Goal: Task Accomplishment & Management: Manage account settings

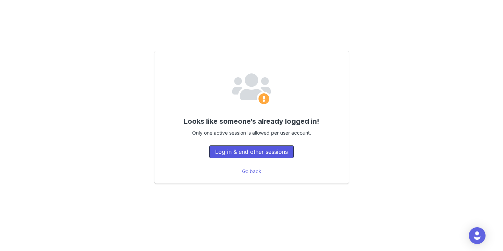
click at [247, 152] on button "Log in & end other sessions" at bounding box center [251, 151] width 85 height 13
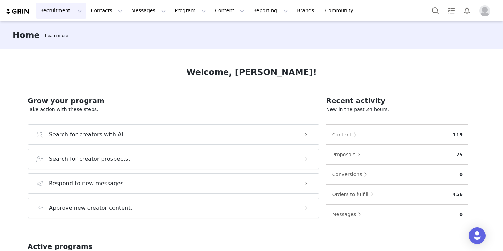
click at [62, 9] on button "Recruitment Recruitment" at bounding box center [61, 11] width 50 height 16
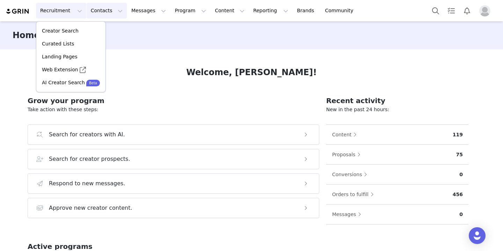
click at [94, 11] on button "Contacts Contacts" at bounding box center [107, 11] width 40 height 16
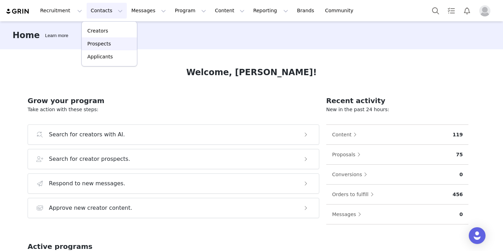
click at [101, 44] on p "Prospects" at bounding box center [98, 43] width 23 height 7
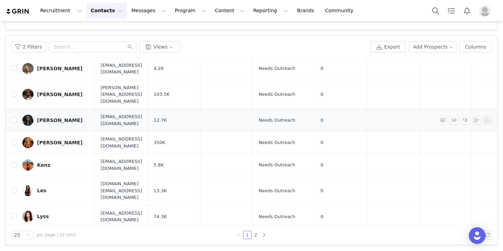
scroll to position [41, 0]
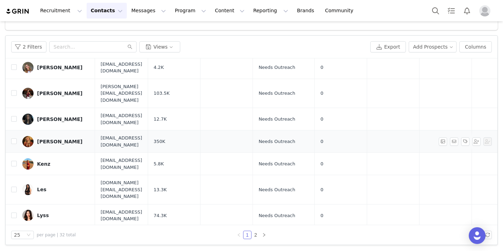
click at [50, 139] on div "Jordyn Manninno" at bounding box center [59, 142] width 45 height 6
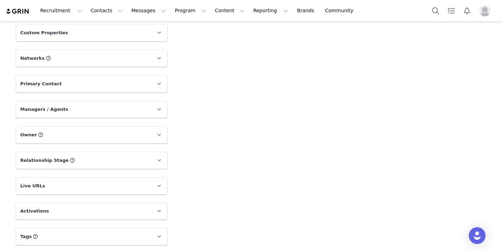
scroll to position [301, 0]
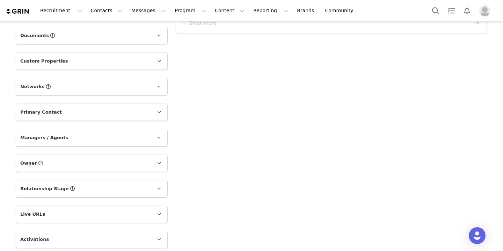
click at [82, 94] on p "Networks You can add or change your creators network URL' here, your active cre…" at bounding box center [83, 86] width 134 height 17
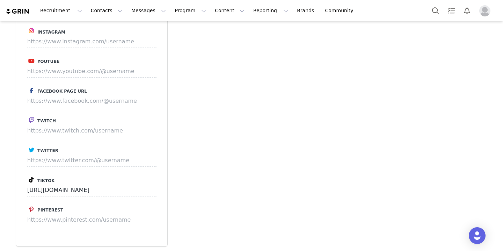
scroll to position [382, 0]
drag, startPoint x: 25, startPoint y: 189, endPoint x: 106, endPoint y: 183, distance: 81.5
click at [106, 183] on div "Instagram Youtube Facebook Page URL Twitch Twitter Tiktok https://www.tiktok.co…" at bounding box center [91, 129] width 151 height 230
drag, startPoint x: 134, startPoint y: 186, endPoint x: 24, endPoint y: 184, distance: 110.4
click at [24, 184] on div "Instagram Youtube Facebook Page URL Twitch Twitter Tiktok https://www.tiktok.co…" at bounding box center [91, 129] width 151 height 230
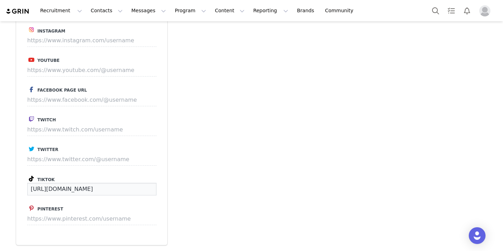
scroll to position [293, 0]
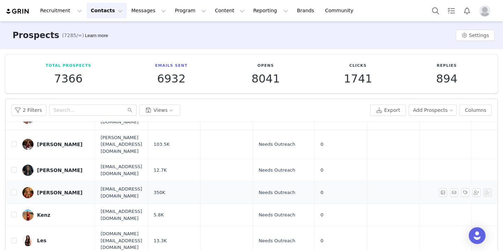
scroll to position [60, 0]
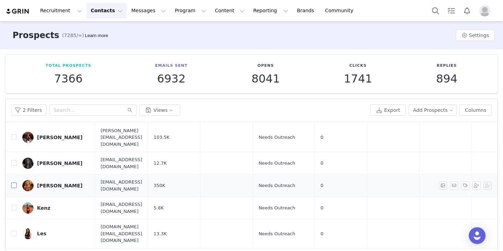
click at [14, 182] on input "checkbox" at bounding box center [14, 185] width 6 height 6
checkbox input "true"
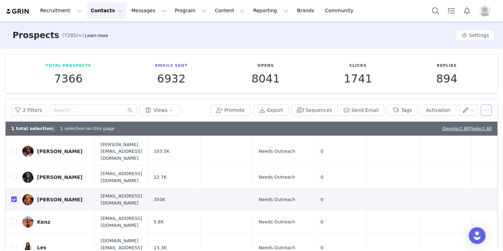
click at [483, 111] on button "button" at bounding box center [485, 109] width 11 height 11
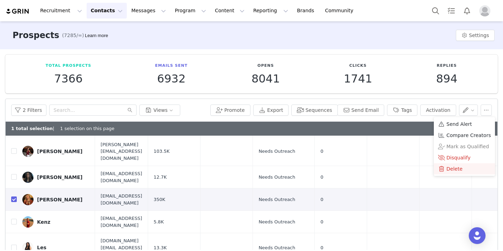
click at [457, 166] on span "Delete" at bounding box center [454, 169] width 16 height 8
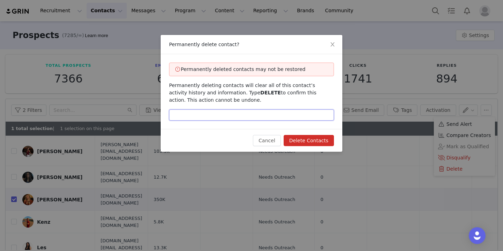
click at [248, 119] on input "text" at bounding box center [251, 114] width 165 height 11
type input "Delete"
click at [296, 135] on button "Delete Contacts" at bounding box center [309, 140] width 50 height 11
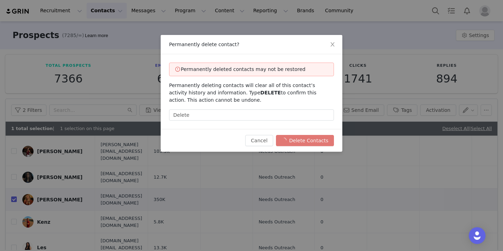
checkbox input "false"
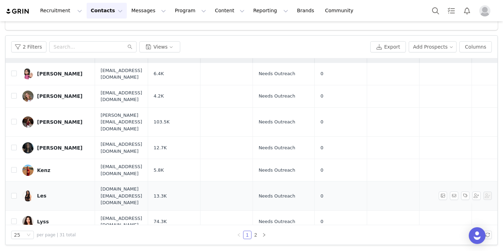
scroll to position [11, 0]
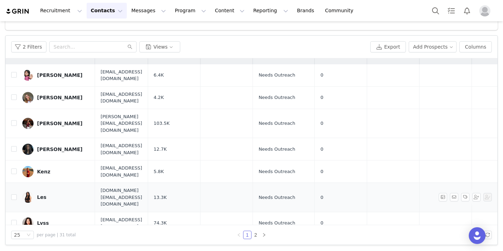
click at [40, 194] on div "Les" at bounding box center [41, 197] width 9 height 6
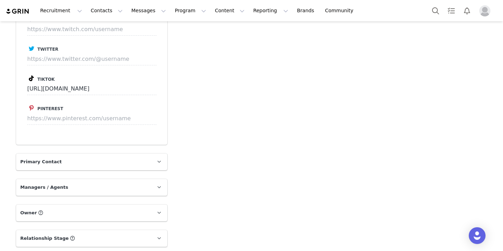
scroll to position [480, 0]
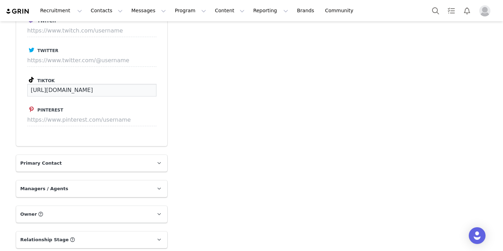
click at [62, 90] on input "https://www.tiktok.com/@leslivss" at bounding box center [91, 90] width 129 height 13
drag, startPoint x: 116, startPoint y: 89, endPoint x: 15, endPoint y: 83, distance: 101.1
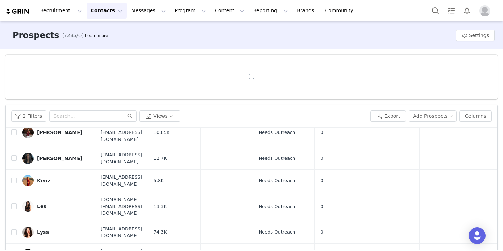
scroll to position [72, 0]
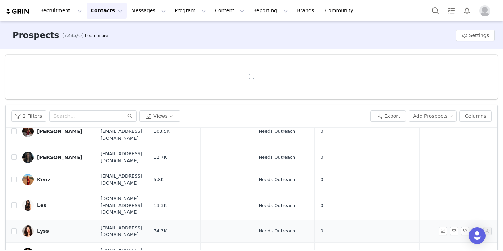
click at [45, 228] on div "Lyss" at bounding box center [43, 231] width 12 height 6
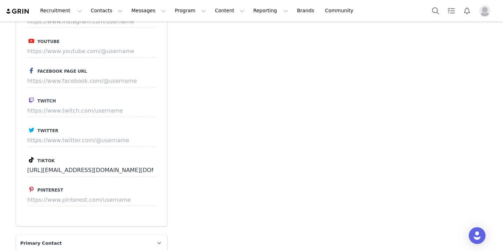
scroll to position [453, 0]
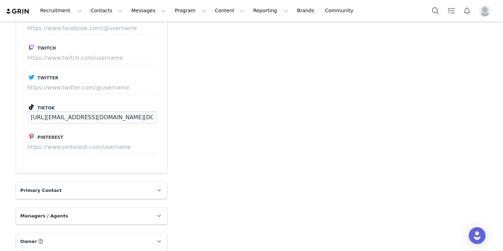
drag, startPoint x: 113, startPoint y: 119, endPoint x: 13, endPoint y: 115, distance: 100.6
drag, startPoint x: 120, startPoint y: 119, endPoint x: 22, endPoint y: 111, distance: 98.8
click at [22, 111] on div "Instagram Youtube Facebook Page URL Twitch Twitter Tiktok https://www.tiktok.co…" at bounding box center [91, 58] width 151 height 230
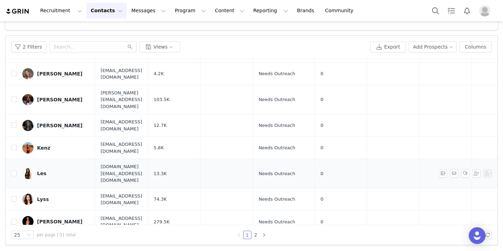
scroll to position [36, 0]
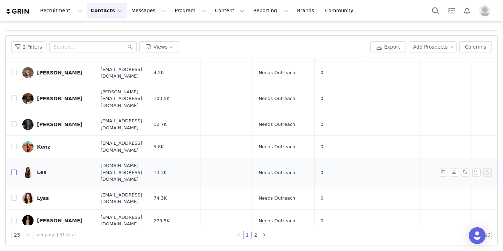
click at [14, 169] on input "checkbox" at bounding box center [14, 172] width 6 height 6
checkbox input "true"
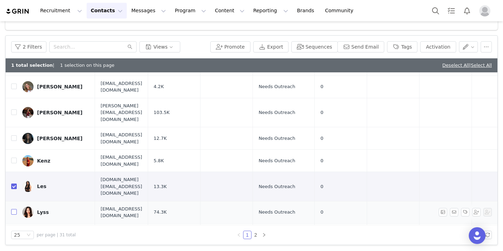
click at [16, 209] on input "checkbox" at bounding box center [14, 212] width 6 height 6
checkbox input "true"
click at [484, 44] on button "button" at bounding box center [485, 46] width 11 height 11
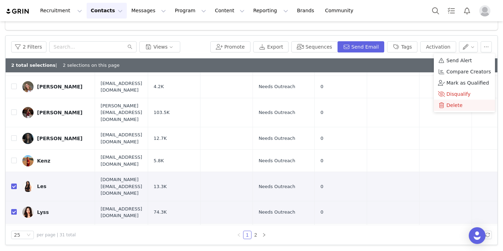
click at [451, 107] on span "Delete" at bounding box center [454, 105] width 16 height 8
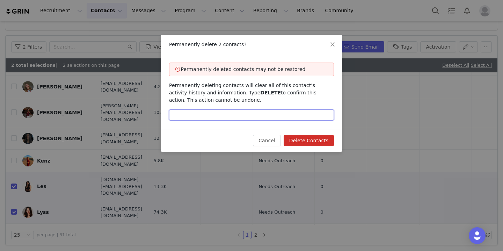
click at [300, 110] on input "text" at bounding box center [251, 114] width 165 height 11
type input "f"
type input "d"
type input "delete"
click at [311, 140] on button "Delete Contacts" at bounding box center [309, 140] width 50 height 11
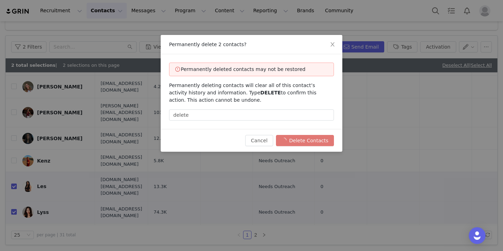
checkbox input "false"
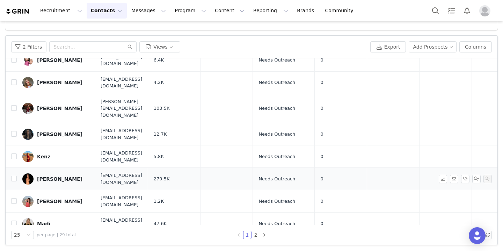
scroll to position [27, 0]
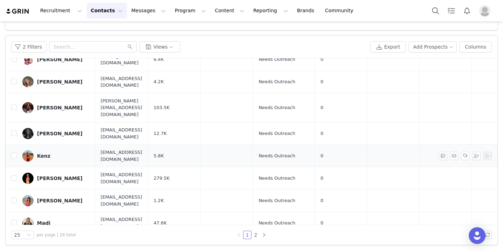
click at [41, 153] on div "Kenz" at bounding box center [43, 156] width 13 height 6
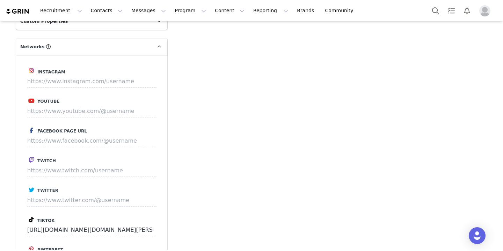
scroll to position [374, 0]
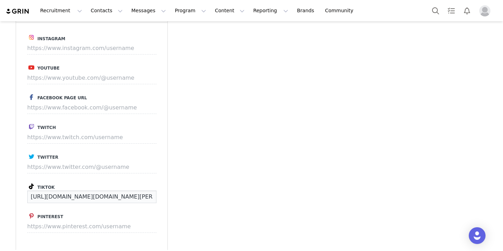
drag, startPoint x: 124, startPoint y: 197, endPoint x: 13, endPoint y: 192, distance: 111.5
click at [13, 192] on div "Profile Kenz 5.8K followers Audience Reports Request a detailed report of this …" at bounding box center [92, 55] width 160 height 758
drag, startPoint x: 128, startPoint y: 198, endPoint x: 25, endPoint y: 193, distance: 102.8
click at [25, 193] on div "Instagram Youtube Facebook Page URL Twitch Twitter Tiktok https://www.tiktok.co…" at bounding box center [91, 137] width 151 height 230
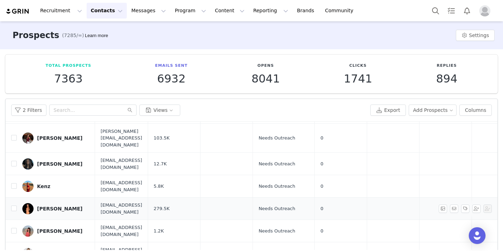
scroll to position [81, 0]
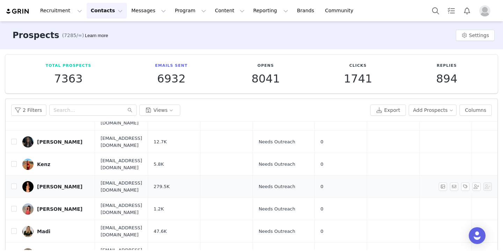
click at [46, 184] on div "[PERSON_NAME]" at bounding box center [59, 187] width 45 height 6
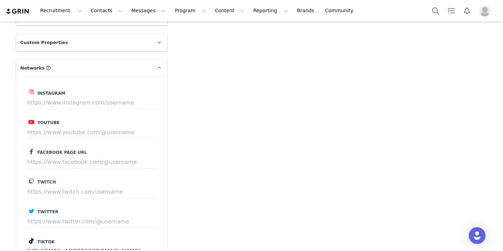
scroll to position [348, 0]
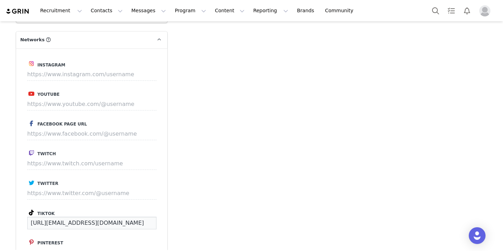
drag, startPoint x: 114, startPoint y: 222, endPoint x: 14, endPoint y: 218, distance: 100.0
click at [14, 218] on div "Profile Macy Laszaic 279.5K followers TikTok ( @macyfit ) — Personal/Creator No…" at bounding box center [92, 82] width 160 height 758
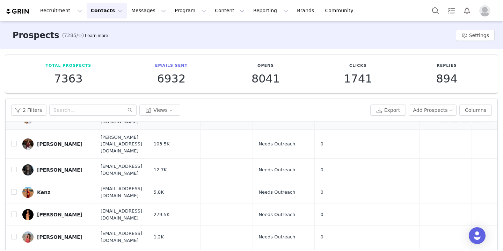
scroll to position [54, 0]
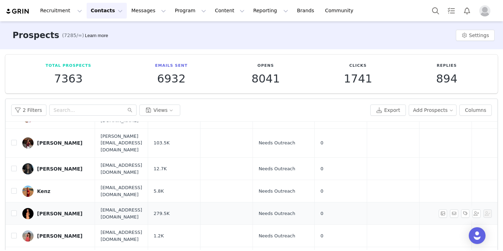
click at [58, 211] on div "[PERSON_NAME]" at bounding box center [59, 214] width 45 height 6
click at [58, 194] on main "Prospects (7285/∞) Learn more Settings Total Prospects 7363 Emails Sent 6932 Op…" at bounding box center [251, 135] width 503 height 228
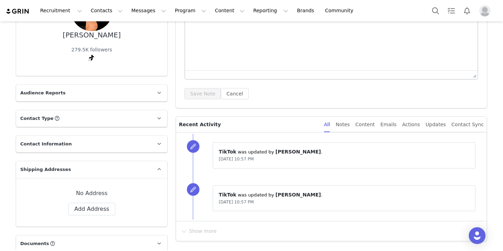
scroll to position [255, 0]
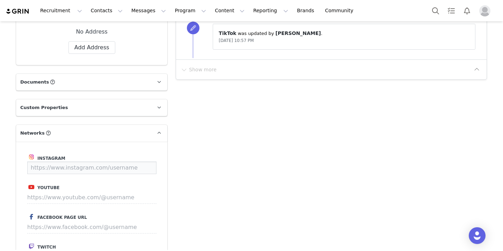
click at [78, 168] on input at bounding box center [91, 167] width 129 height 13
paste input "https://www.instagram.com/macyfittt"
type input "https://www.instagram.com/macyfittt"
click at [148, 166] on button "Save" at bounding box center [143, 167] width 25 height 13
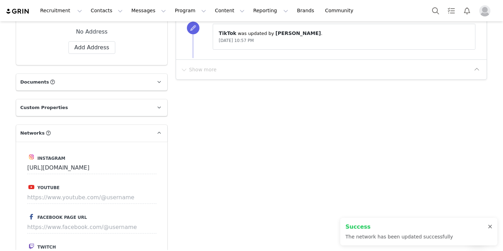
click at [491, 226] on div at bounding box center [490, 227] width 4 height 6
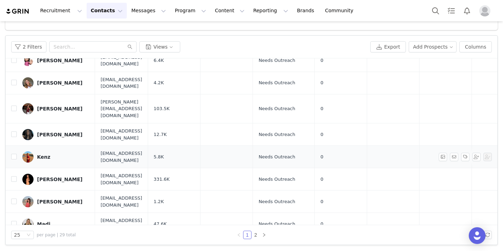
scroll to position [31, 0]
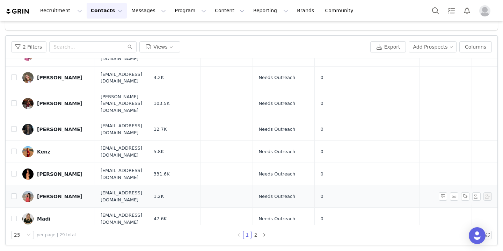
click at [58, 193] on div "Maddie Clepper" at bounding box center [59, 196] width 45 height 6
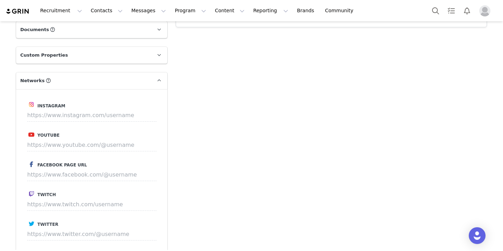
scroll to position [397, 0]
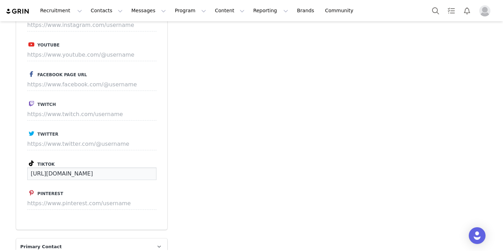
drag, startPoint x: 27, startPoint y: 172, endPoint x: 145, endPoint y: 173, distance: 117.3
click at [145, 173] on input "https://www.tiktok.com/@maddogclepper" at bounding box center [91, 173] width 129 height 13
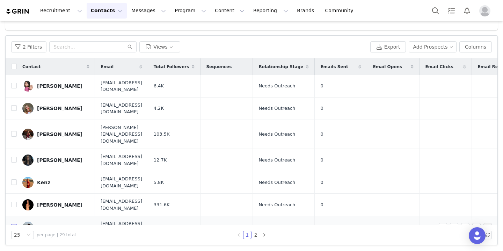
click at [14, 224] on input "checkbox" at bounding box center [14, 227] width 6 height 6
checkbox input "true"
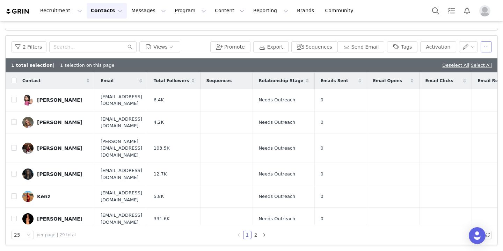
click at [485, 50] on button "button" at bounding box center [485, 46] width 11 height 11
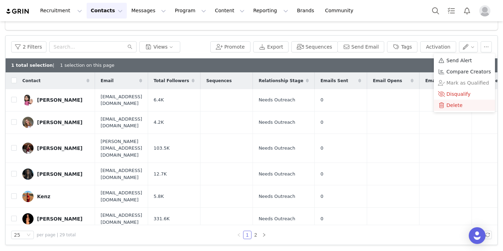
click at [455, 105] on span "Delete" at bounding box center [454, 105] width 16 height 8
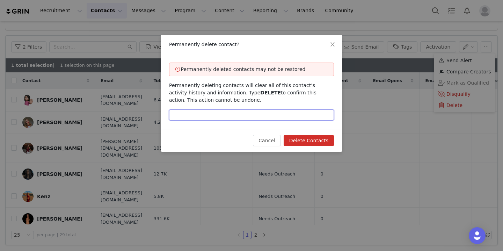
click at [296, 116] on input "text" at bounding box center [251, 114] width 165 height 11
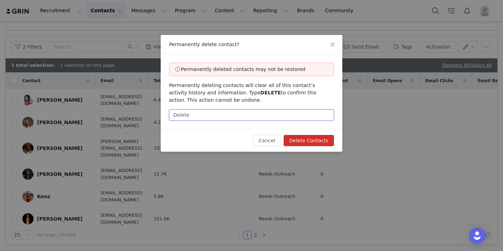
type input "Delete"
click at [297, 142] on button "Delete Contacts" at bounding box center [309, 140] width 50 height 11
checkbox input "false"
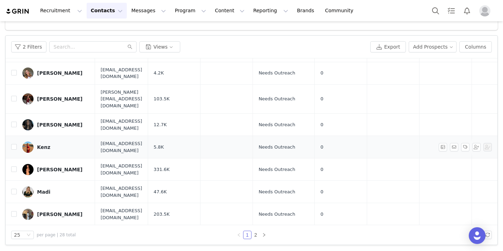
scroll to position [38, 0]
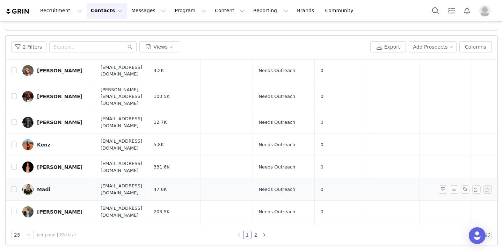
click at [45, 186] on div "Madi" at bounding box center [43, 189] width 13 height 6
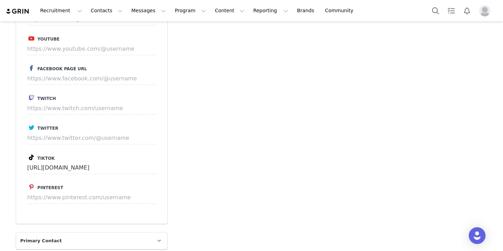
scroll to position [404, 0]
drag, startPoint x: 132, startPoint y: 166, endPoint x: 31, endPoint y: 161, distance: 101.4
click at [31, 161] on input "https://www.tiktok.com/@balancedbymb" at bounding box center [91, 166] width 129 height 13
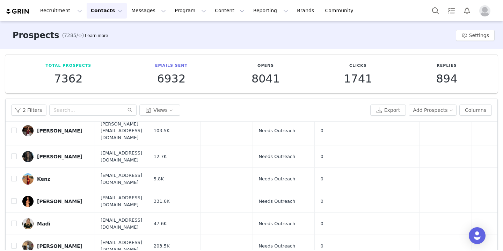
scroll to position [67, 0]
click at [63, 243] on div "Madi Proffitt" at bounding box center [59, 246] width 45 height 6
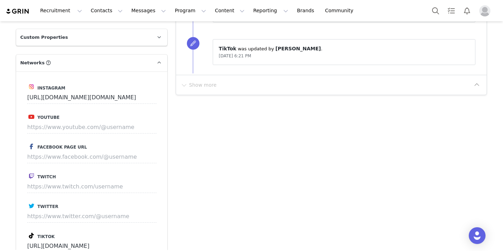
scroll to position [387, 0]
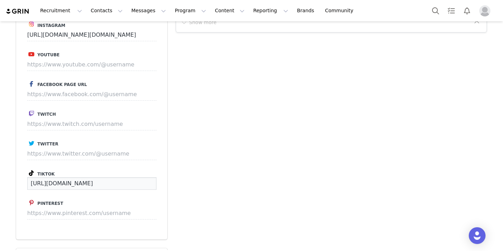
drag, startPoint x: 138, startPoint y: 183, endPoint x: 22, endPoint y: 179, distance: 116.0
click at [22, 179] on div "Instagram https://www.instagram.com/madi.proffitttt Youtube Facebook Page URL T…" at bounding box center [91, 124] width 151 height 230
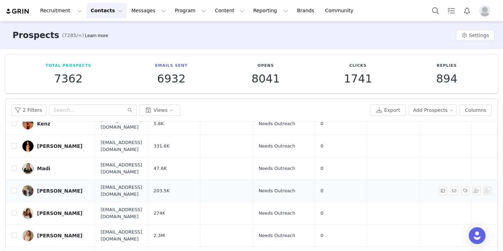
scroll to position [124, 0]
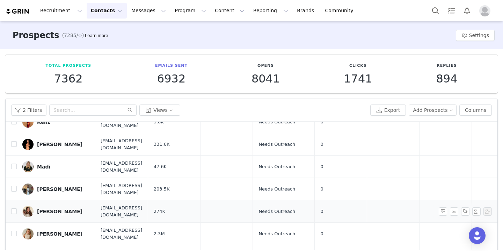
click at [68, 208] on div "Mckenna Salazar" at bounding box center [59, 211] width 45 height 6
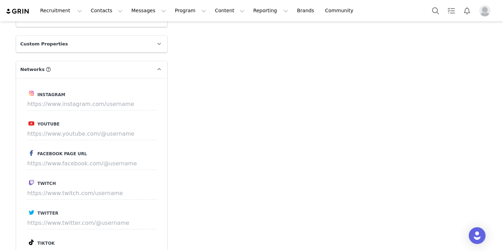
scroll to position [417, 0]
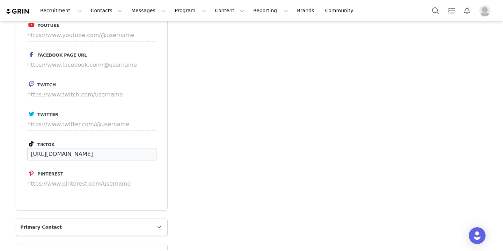
drag, startPoint x: 135, startPoint y: 155, endPoint x: 0, endPoint y: 142, distance: 135.8
drag, startPoint x: 137, startPoint y: 155, endPoint x: 31, endPoint y: 149, distance: 106.3
click at [31, 149] on input "https://www.tiktok.com/@mckennasalazar" at bounding box center [91, 154] width 129 height 13
click at [217, 94] on div "Add Note Send Email Tasks System Font 12pt To open the popup, press Shift+Enter…" at bounding box center [330, 13] width 319 height 758
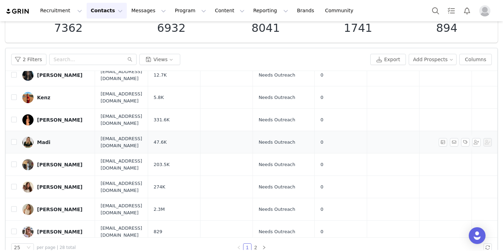
scroll to position [98, 0]
click at [56, 184] on div "Mckenna Salazar" at bounding box center [59, 187] width 45 height 6
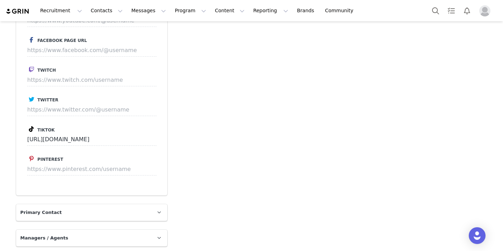
scroll to position [431, 0]
drag, startPoint x: 134, startPoint y: 140, endPoint x: 34, endPoint y: 127, distance: 100.4
click at [35, 127] on div "Tiktok https://www.tiktok.com/@mckennasalazar" at bounding box center [91, 135] width 129 height 21
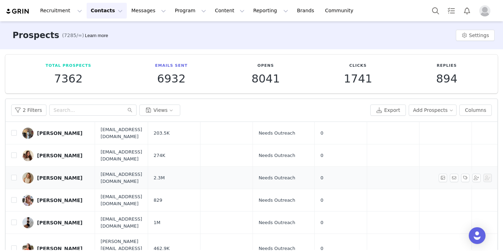
scroll to position [182, 0]
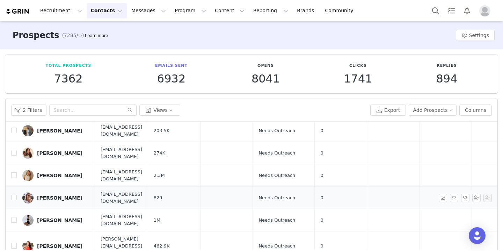
click at [73, 192] on link "Morgan Kelly" at bounding box center [55, 197] width 67 height 11
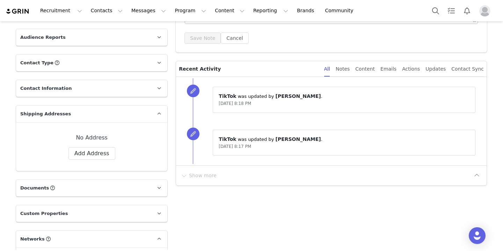
scroll to position [294, 0]
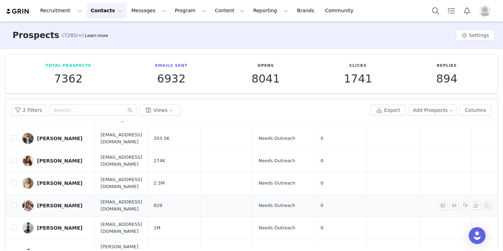
scroll to position [188, 0]
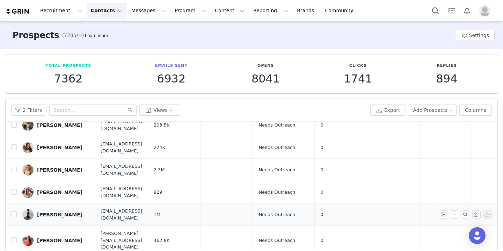
click at [56, 212] on div "Nairee Kiana" at bounding box center [59, 215] width 45 height 6
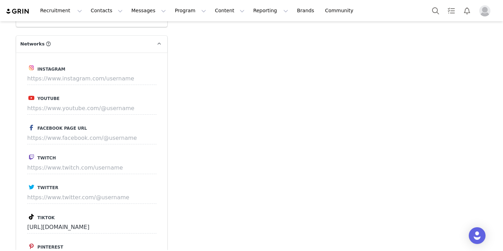
scroll to position [375, 0]
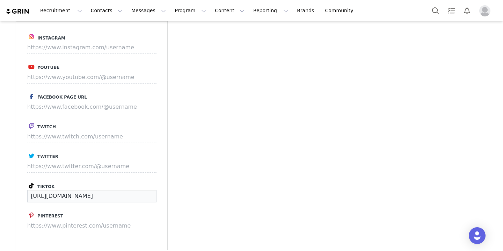
drag, startPoint x: 127, startPoint y: 195, endPoint x: 22, endPoint y: 190, distance: 104.9
click at [22, 190] on div "Instagram Youtube Facebook Page URL Twitch Twitter Tiktok https://www.tiktok.co…" at bounding box center [91, 136] width 151 height 230
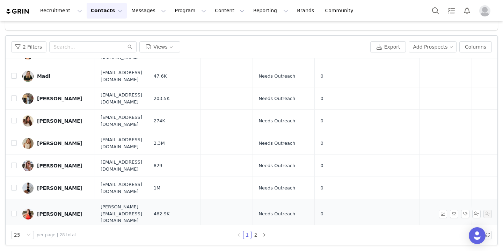
scroll to position [149, 0]
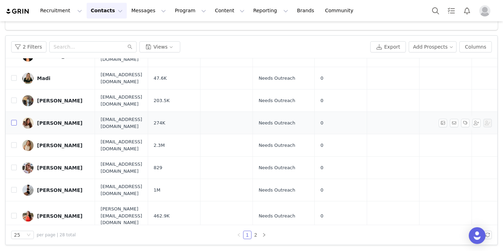
click at [13, 120] on input "checkbox" at bounding box center [14, 123] width 6 height 6
checkbox input "true"
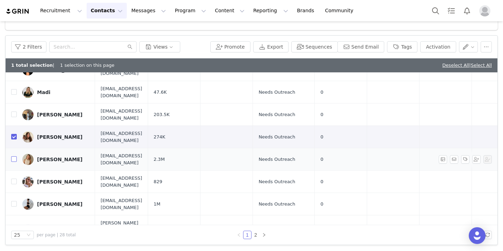
click at [13, 156] on input "checkbox" at bounding box center [14, 159] width 6 height 6
checkbox input "true"
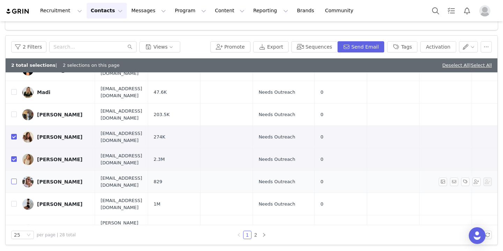
click at [12, 178] on input "checkbox" at bounding box center [14, 181] width 6 height 6
checkbox input "true"
click at [14, 201] on input "checkbox" at bounding box center [14, 204] width 6 height 6
checkbox input "true"
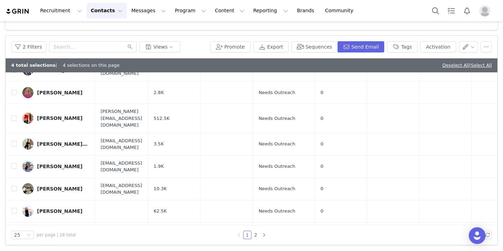
scroll to position [362, 0]
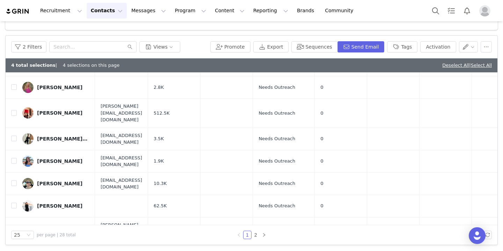
checkbox input "true"
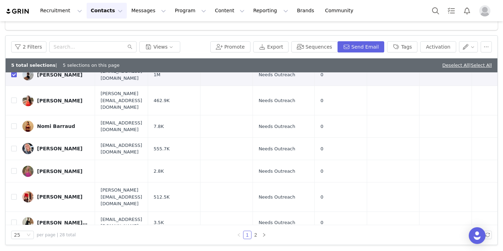
scroll to position [273, 0]
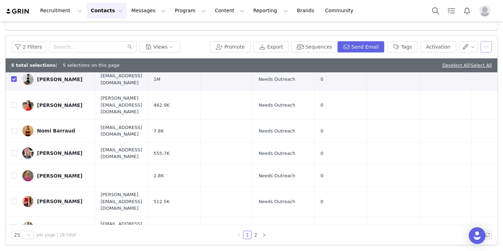
click at [483, 45] on button "button" at bounding box center [485, 46] width 11 height 11
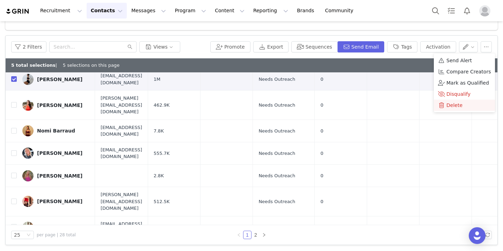
click at [455, 100] on li "Delete" at bounding box center [464, 105] width 61 height 11
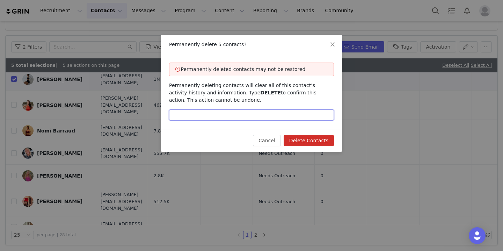
click at [293, 113] on input "text" at bounding box center [251, 114] width 165 height 11
type input "Delete"
click at [315, 137] on button "Delete Contacts" at bounding box center [309, 140] width 50 height 11
checkbox input "false"
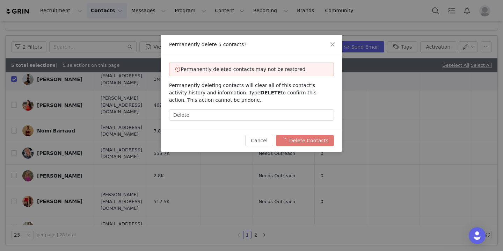
checkbox input "false"
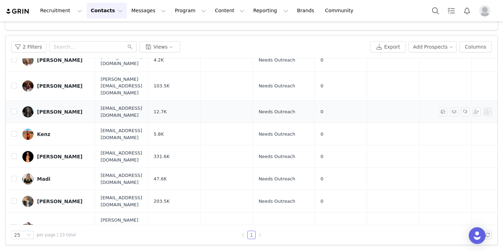
scroll to position [48, 0]
click at [45, 176] on div "Madi" at bounding box center [43, 179] width 13 height 6
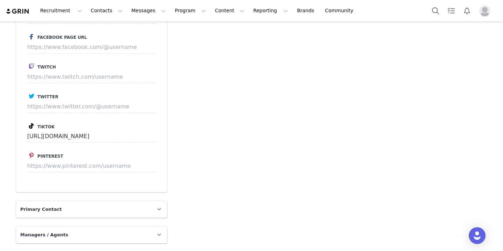
scroll to position [456, 0]
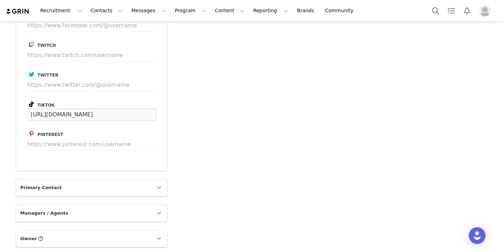
drag, startPoint x: 132, startPoint y: 114, endPoint x: 14, endPoint y: 113, distance: 118.4
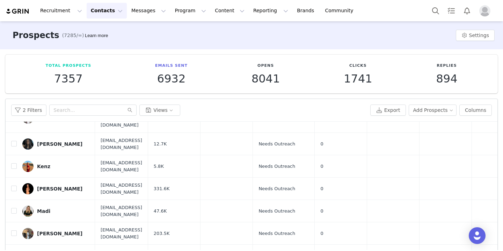
scroll to position [97, 0]
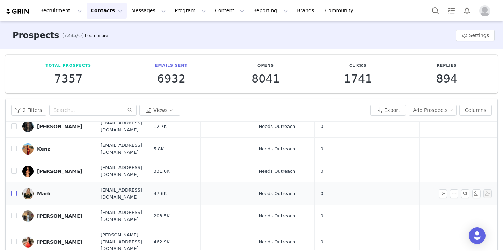
click at [13, 190] on input "checkbox" at bounding box center [14, 193] width 6 height 6
checkbox input "true"
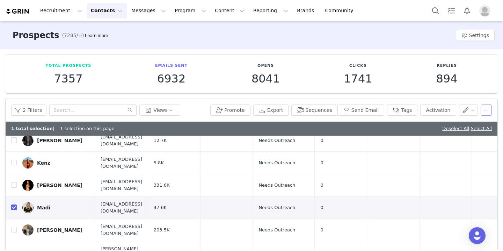
click at [485, 107] on button "button" at bounding box center [485, 109] width 11 height 11
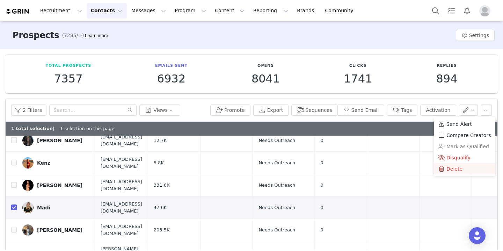
click at [451, 168] on span "Delete" at bounding box center [454, 169] width 16 height 8
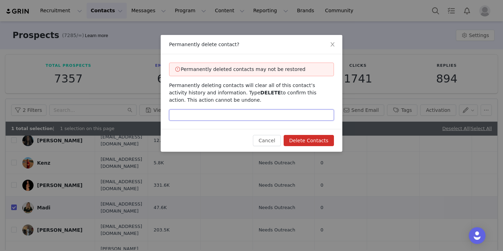
click at [306, 116] on input "text" at bounding box center [251, 114] width 165 height 11
type input "Delete"
click at [323, 141] on button "Delete Contacts" at bounding box center [309, 140] width 50 height 11
checkbox input "false"
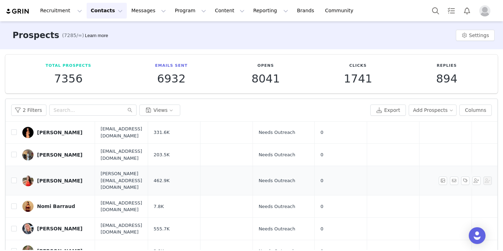
scroll to position [138, 0]
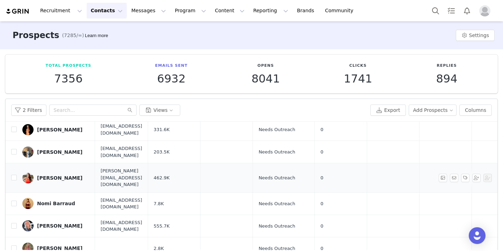
click at [57, 175] on div "Nicole Winter" at bounding box center [59, 178] width 45 height 6
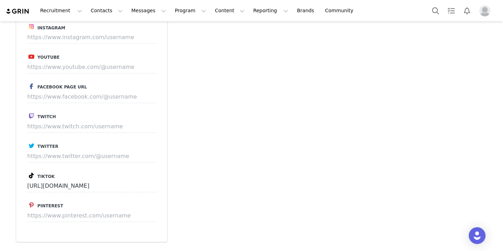
scroll to position [395, 0]
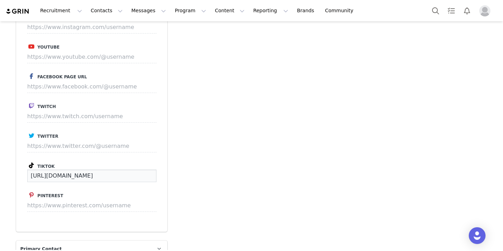
drag, startPoint x: 139, startPoint y: 173, endPoint x: 0, endPoint y: 170, distance: 139.4
click at [0, 170] on div "Prospects Nicole Winter Profile Nicole Winter 462.9K followers Audience Reports…" at bounding box center [251, 20] width 503 height 788
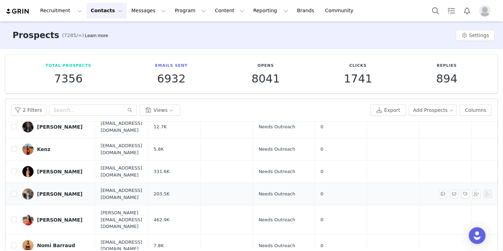
scroll to position [98, 0]
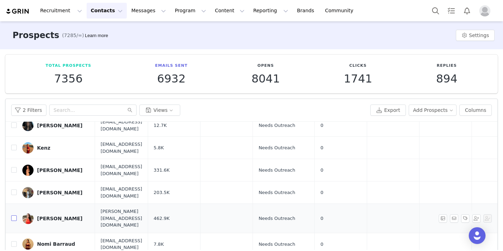
click at [14, 215] on input "checkbox" at bounding box center [14, 218] width 6 height 6
checkbox input "true"
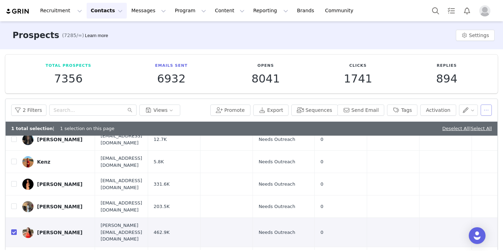
click at [484, 112] on button "button" at bounding box center [485, 109] width 11 height 11
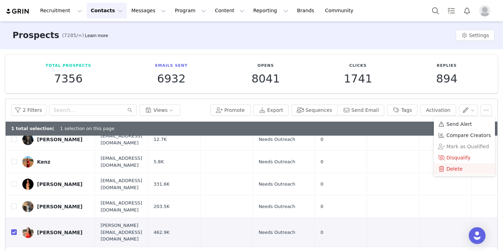
click at [455, 167] on span "Delete" at bounding box center [454, 169] width 16 height 8
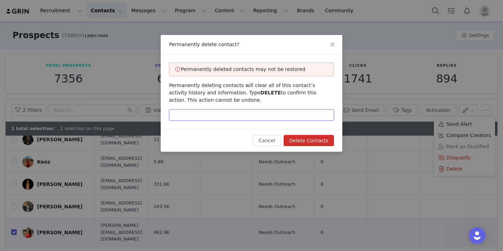
click at [281, 113] on input "text" at bounding box center [251, 114] width 165 height 11
type input "Delete"
click at [314, 144] on button "Delete Contacts" at bounding box center [309, 140] width 50 height 11
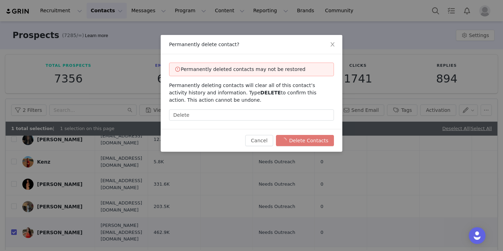
checkbox input "false"
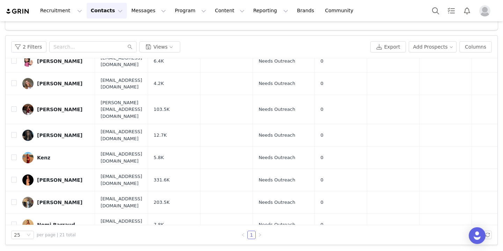
scroll to position [0, 0]
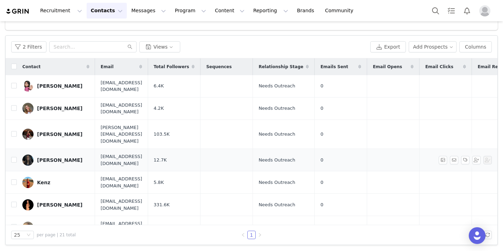
click at [55, 157] on div "Grace Marsalo" at bounding box center [59, 160] width 45 height 6
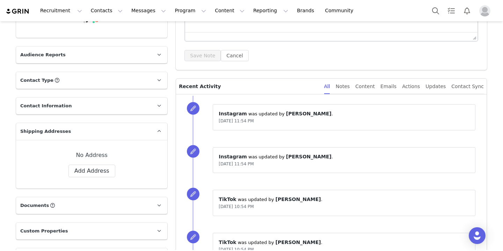
scroll to position [122, 0]
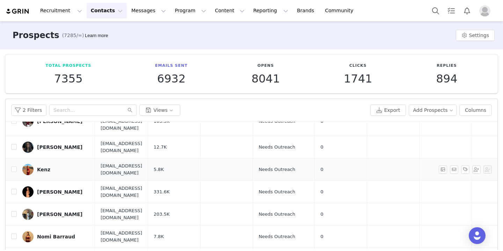
scroll to position [79, 0]
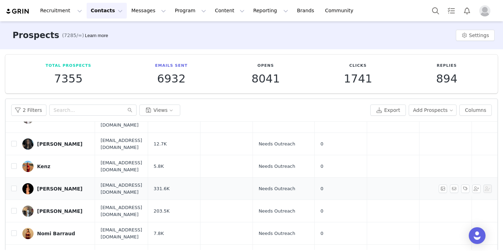
click at [52, 186] on div "Macy Laszaic" at bounding box center [59, 189] width 45 height 6
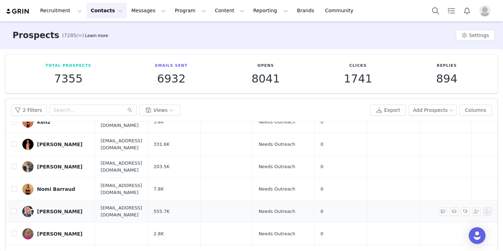
scroll to position [147, 0]
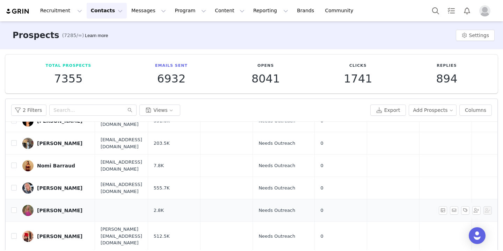
click at [68, 207] on div "Paige Saewert" at bounding box center [59, 210] width 45 height 6
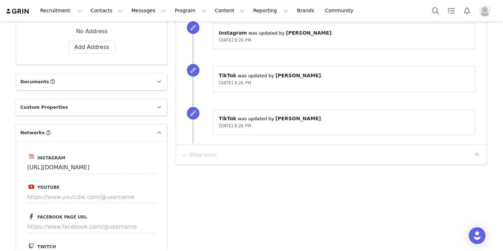
scroll to position [287, 0]
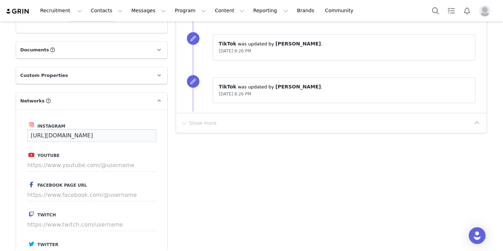
drag, startPoint x: 138, startPoint y: 134, endPoint x: 24, endPoint y: 130, distance: 113.6
click at [24, 130] on div "Instagram https://www.instagram.com/paigesaewert Youtube Facebook Page URL Twit…" at bounding box center [91, 224] width 151 height 230
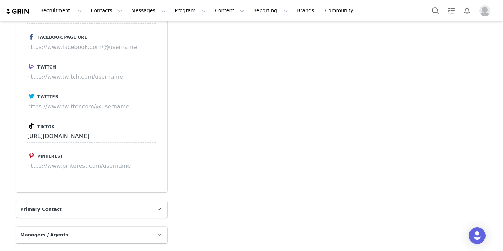
scroll to position [441, 0]
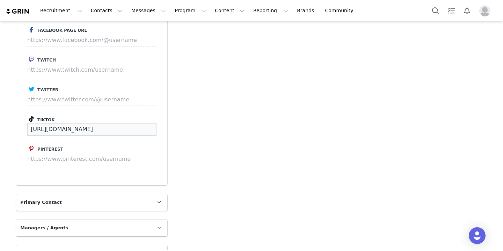
drag, startPoint x: 119, startPoint y: 128, endPoint x: 33, endPoint y: 111, distance: 87.9
click at [33, 111] on div "Instagram https://www.instagram.com/paigesaewert Youtube Facebook Page URL Twit…" at bounding box center [91, 70] width 151 height 230
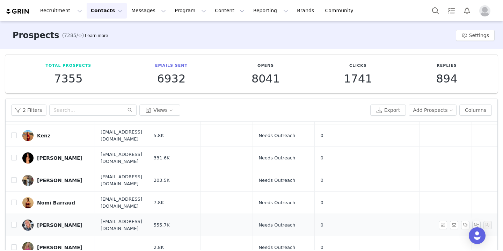
scroll to position [111, 0]
click at [55, 221] on div "Nora Fondie" at bounding box center [59, 224] width 45 height 6
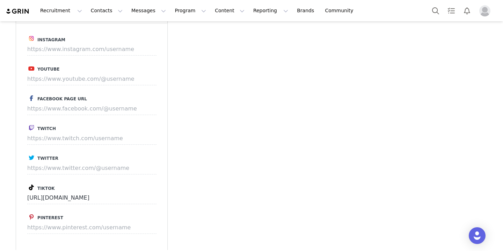
scroll to position [437, 0]
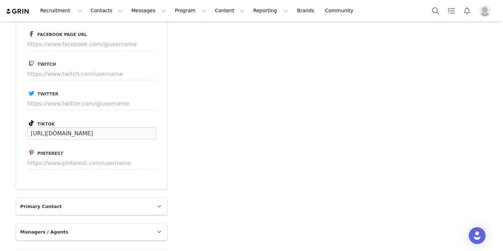
drag, startPoint x: 144, startPoint y: 133, endPoint x: 22, endPoint y: 129, distance: 121.6
click at [22, 129] on div "Instagram Youtube Facebook Page URL Twitch Twitter Tiktok https://www.tiktok.co…" at bounding box center [91, 74] width 151 height 230
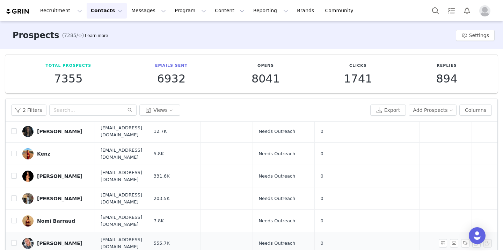
scroll to position [109, 0]
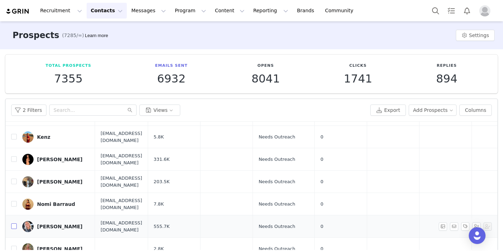
click at [14, 223] on input "checkbox" at bounding box center [14, 226] width 6 height 6
checkbox input "true"
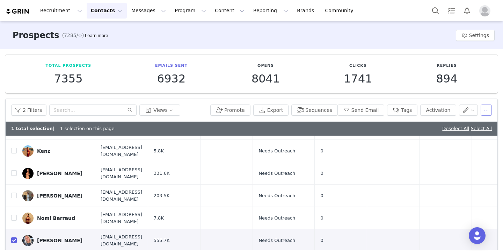
click at [484, 108] on button "button" at bounding box center [485, 109] width 11 height 11
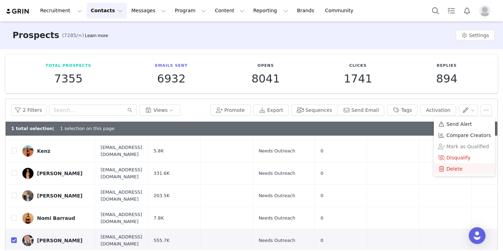
click at [458, 167] on span "Delete" at bounding box center [454, 169] width 16 height 8
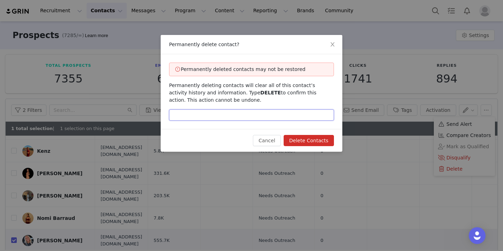
click at [303, 117] on input "text" at bounding box center [251, 114] width 165 height 11
type input "delete"
click at [318, 138] on button "Delete Contacts" at bounding box center [309, 140] width 50 height 11
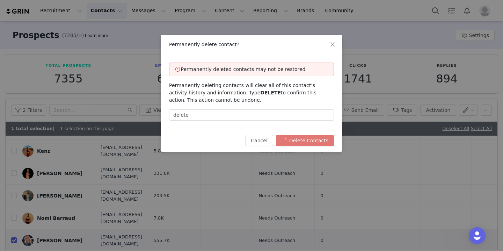
checkbox input "false"
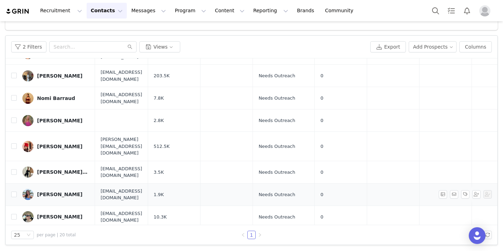
scroll to position [149, 0]
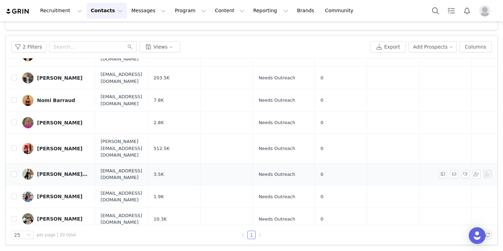
click at [54, 171] on div "Quinnie☺️☺️" at bounding box center [63, 174] width 52 height 6
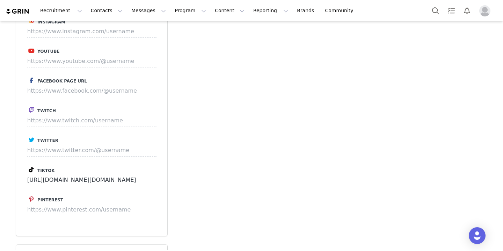
scroll to position [398, 0]
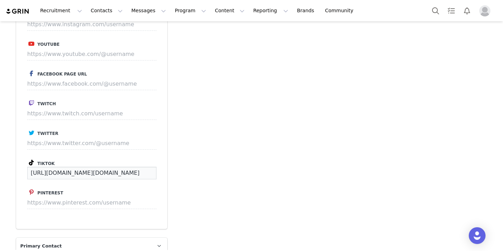
drag, startPoint x: 131, startPoint y: 174, endPoint x: 25, endPoint y: 172, distance: 105.5
click at [25, 172] on div "Instagram Youtube Facebook Page URL Twitch Twitter Tiktok https://www.tiktok.co…" at bounding box center [91, 113] width 151 height 230
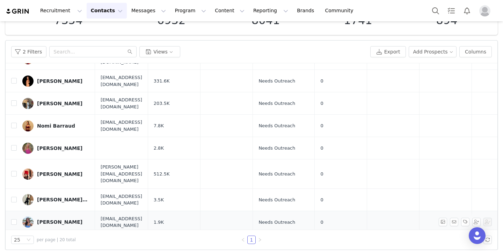
scroll to position [129, 0]
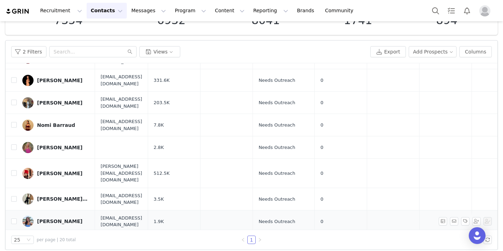
click at [47, 218] on div "Rachel" at bounding box center [59, 221] width 45 height 6
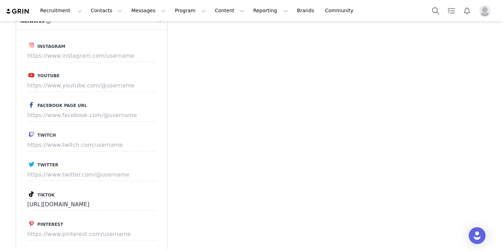
scroll to position [367, 0]
drag, startPoint x: 125, startPoint y: 205, endPoint x: 3, endPoint y: 195, distance: 122.3
click at [3, 195] on div "Prospects Rachel Profile Rachel 1.9K followers Audience Reports Request a detai…" at bounding box center [251, 48] width 503 height 788
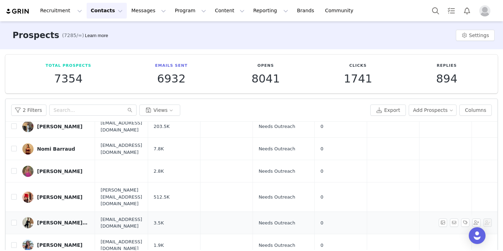
scroll to position [162, 0]
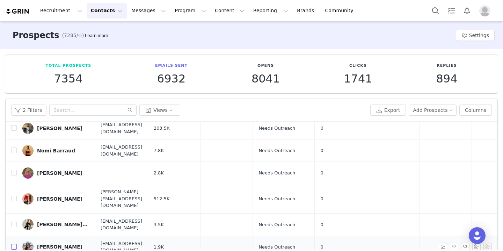
click at [12, 244] on input "checkbox" at bounding box center [14, 247] width 6 height 6
checkbox input "true"
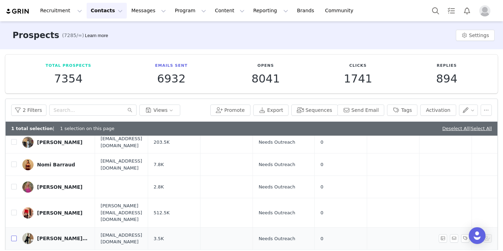
click at [14, 235] on input "checkbox" at bounding box center [14, 238] width 6 height 6
checkbox input "true"
click at [483, 106] on button "button" at bounding box center [485, 109] width 11 height 11
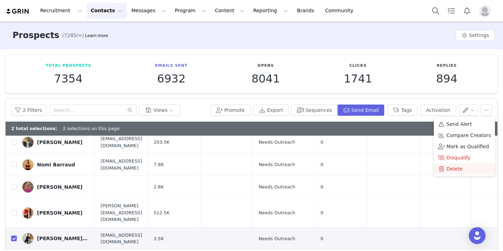
click at [456, 170] on span "Delete" at bounding box center [454, 169] width 16 height 8
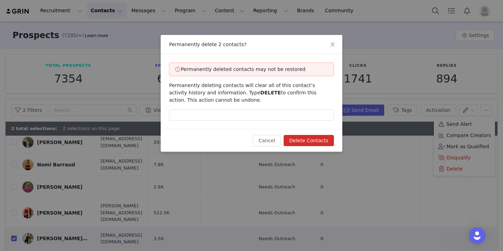
click at [299, 122] on div "Permanently deleted contacts may not be restored Permanently deleting contacts …" at bounding box center [252, 91] width 182 height 75
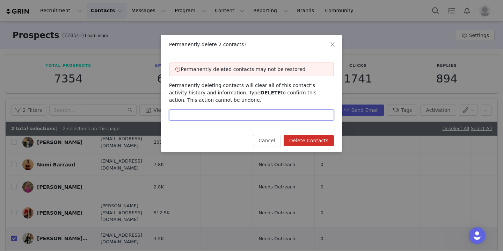
click at [290, 114] on input "text" at bounding box center [251, 114] width 165 height 11
type input "delete"
click at [321, 138] on button "Delete Contacts" at bounding box center [309, 140] width 50 height 11
checkbox input "false"
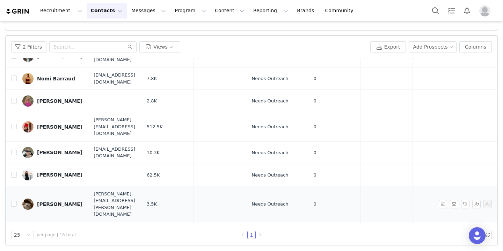
scroll to position [124, 0]
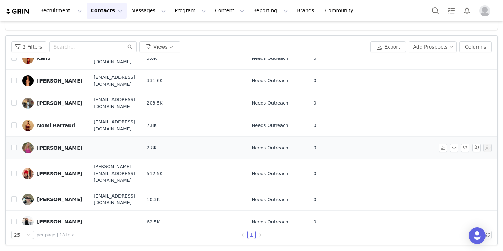
click at [55, 145] on div "Paige Saewert" at bounding box center [59, 148] width 45 height 6
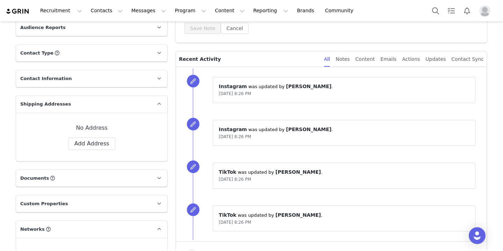
scroll to position [119, 0]
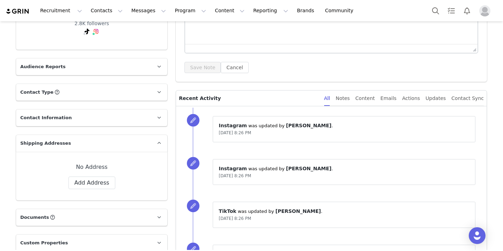
click at [86, 94] on p "Contact Type Contact type can be Creator, Prospect, Application, or Manager." at bounding box center [83, 92] width 134 height 17
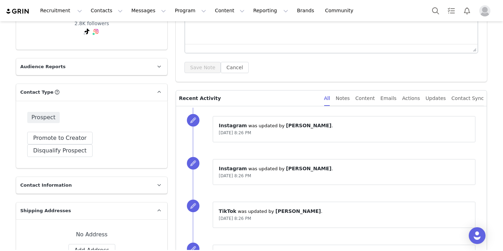
click at [86, 94] on p "Contact Type Contact type can be Creator, Prospect, Application, or Manager." at bounding box center [83, 92] width 134 height 17
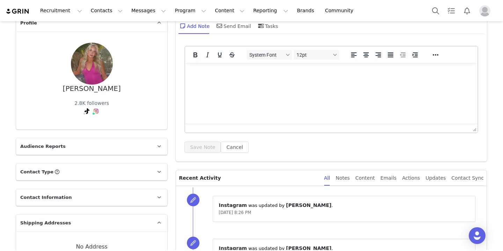
scroll to position [0, 0]
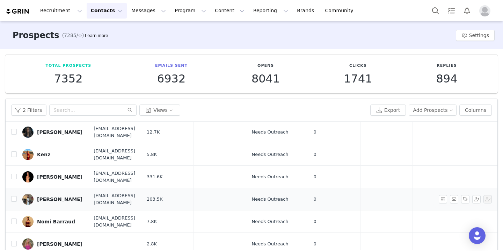
scroll to position [91, 0]
click at [63, 218] on div "Nomi Barraud" at bounding box center [56, 221] width 38 height 6
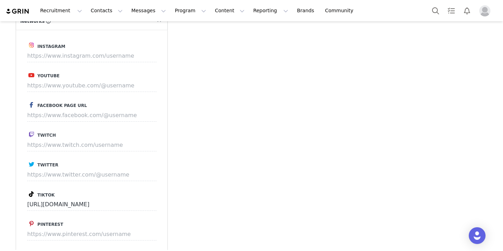
scroll to position [366, 0]
drag, startPoint x: 131, startPoint y: 207, endPoint x: 33, endPoint y: 201, distance: 98.7
click at [33, 201] on input "https://www.tiktok.com/@nomibarraud" at bounding box center [91, 204] width 129 height 13
click at [131, 202] on input "https://www.tiktok.com/@nomibarraud" at bounding box center [91, 204] width 129 height 13
drag, startPoint x: 131, startPoint y: 202, endPoint x: 29, endPoint y: 192, distance: 102.1
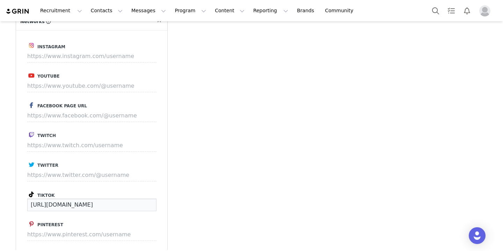
click at [29, 192] on div "Tiktok https://www.tiktok.com/@nomibarraud" at bounding box center [91, 200] width 129 height 21
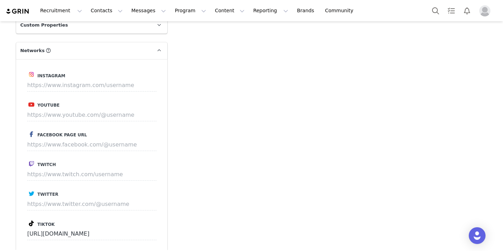
click at [134, 242] on div "Instagram Youtube Facebook Page URL Twitch Twitter Tiktok https://www.tiktok.co…" at bounding box center [91, 174] width 151 height 230
drag, startPoint x: 92, startPoint y: 233, endPoint x: 134, endPoint y: 233, distance: 41.9
click at [134, 233] on input "https://www.tiktok.com/@nomibarraud" at bounding box center [91, 233] width 129 height 13
click at [91, 80] on input at bounding box center [91, 85] width 129 height 13
paste input "https://www.instagram.com/nomibarraud/"
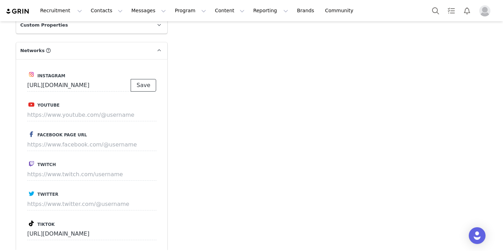
scroll to position [0, 0]
click at [148, 87] on button "Save" at bounding box center [143, 85] width 25 height 13
type input "https://www.instagram.com/nomibarraud"
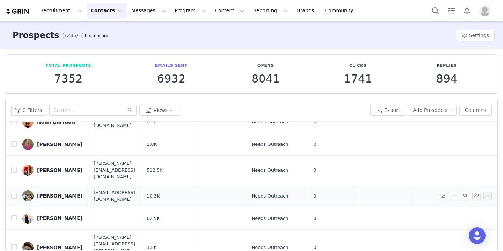
scroll to position [191, 0]
click at [50, 167] on div "Parker Ewing" at bounding box center [59, 170] width 45 height 6
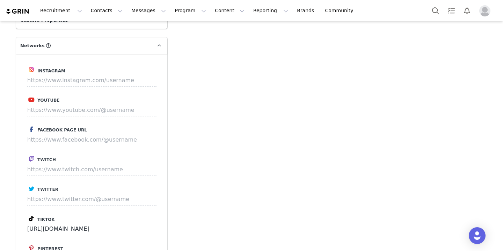
scroll to position [353, 0]
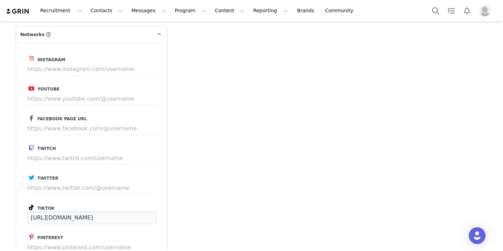
drag, startPoint x: 131, startPoint y: 219, endPoint x: 0, endPoint y: 210, distance: 131.6
click at [0, 210] on div "Prospects Parker Ewing Profile Parker Ewing 512.5K followers Audience Reports R…" at bounding box center [251, 62] width 503 height 788
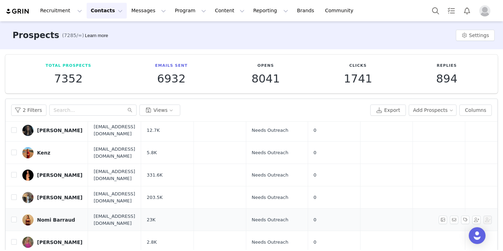
scroll to position [128, 0]
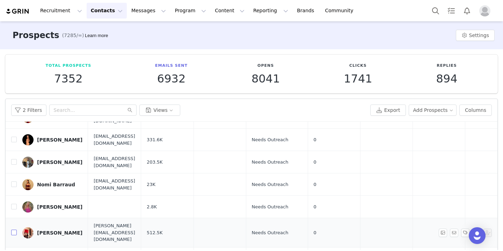
click at [13, 229] on input "checkbox" at bounding box center [14, 232] width 6 height 6
checkbox input "true"
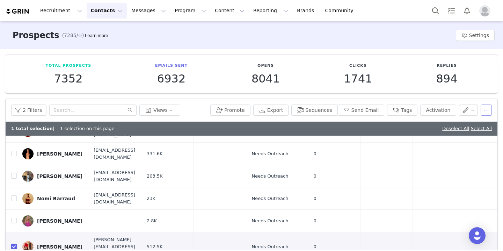
click at [488, 110] on button "button" at bounding box center [485, 109] width 11 height 11
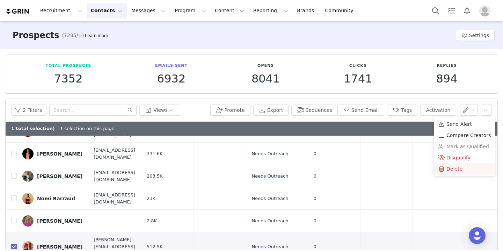
click at [449, 166] on span "Delete" at bounding box center [454, 169] width 16 height 8
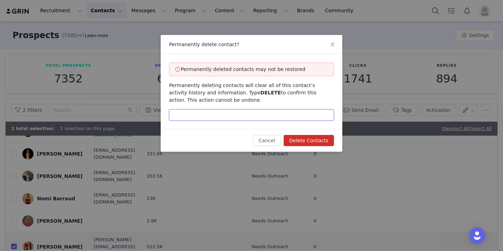
click at [296, 114] on input "text" at bounding box center [251, 114] width 165 height 11
type input "delete"
click at [315, 143] on button "Delete Contacts" at bounding box center [309, 140] width 50 height 11
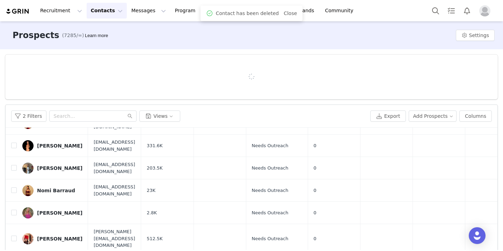
checkbox input "false"
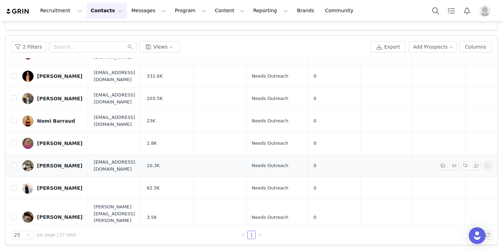
scroll to position [125, 0]
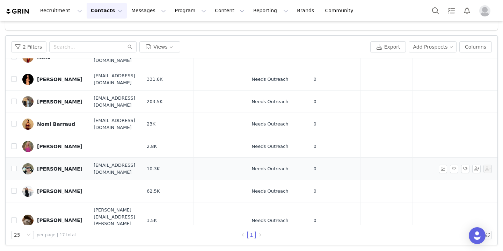
click at [57, 166] on div "Raegan McFarland" at bounding box center [59, 169] width 45 height 6
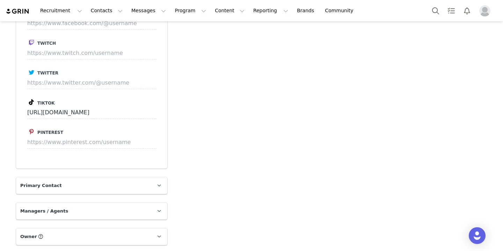
scroll to position [437, 0]
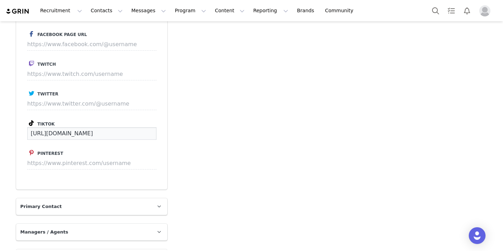
drag, startPoint x: 146, startPoint y: 132, endPoint x: 7, endPoint y: 132, distance: 138.6
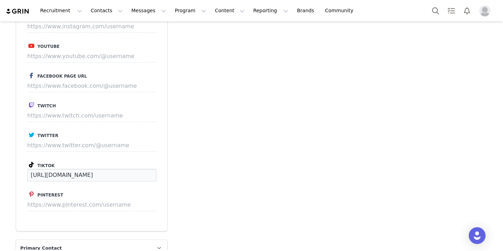
scroll to position [384, 0]
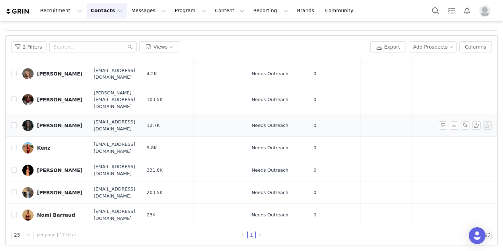
scroll to position [79, 0]
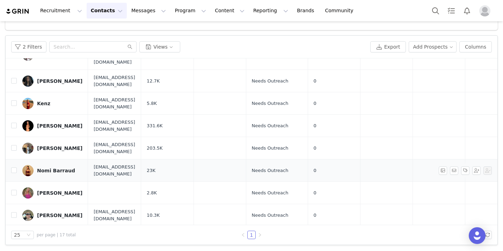
click at [64, 168] on div "Nomi Barraud" at bounding box center [56, 171] width 38 height 6
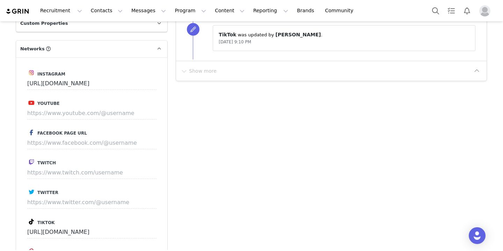
scroll to position [356, 0]
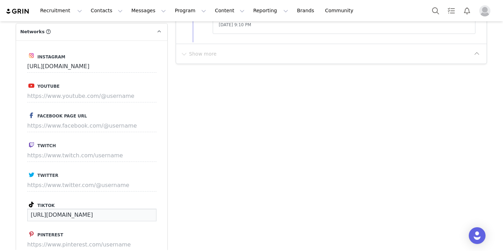
drag, startPoint x: 128, startPoint y: 214, endPoint x: 13, endPoint y: 205, distance: 116.0
click at [13, 205] on div "Profile Nomi Barraud 23K followers Audience Reports Request a detailed report o…" at bounding box center [92, 73] width 160 height 758
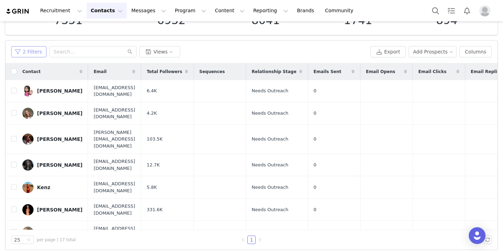
click at [33, 52] on button "2 Filters" at bounding box center [28, 51] width 35 height 11
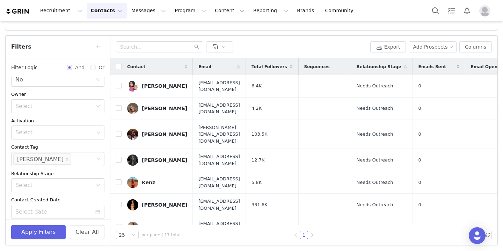
scroll to position [17, 0]
click at [97, 136] on div "Select" at bounding box center [55, 133] width 84 height 13
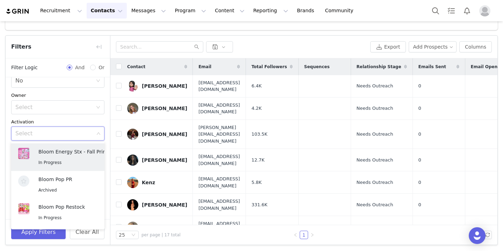
click at [101, 133] on div "Select" at bounding box center [57, 133] width 93 height 14
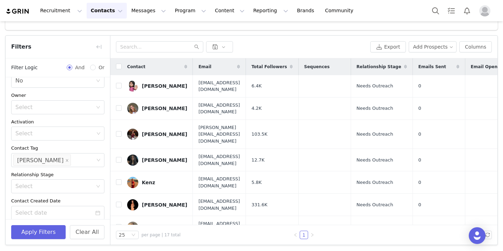
scroll to position [0, 0]
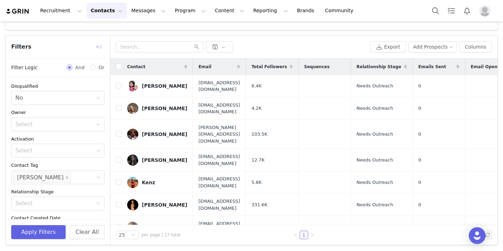
click at [101, 44] on button "button" at bounding box center [98, 46] width 11 height 11
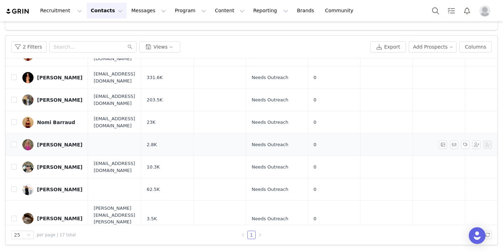
scroll to position [127, 0]
click at [62, 186] on div "Sam Russo" at bounding box center [59, 189] width 45 height 6
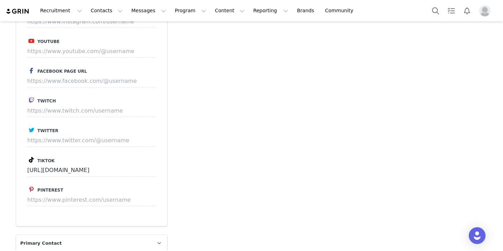
scroll to position [406, 0]
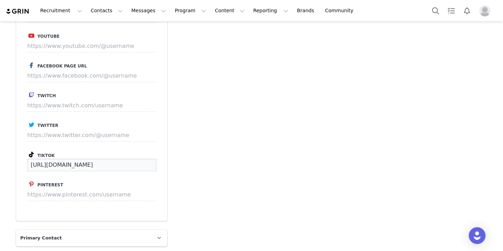
drag, startPoint x: 138, startPoint y: 165, endPoint x: 3, endPoint y: 166, distance: 134.4
click at [3, 166] on div "Prospects Sam Russo Profile Sam Russo 62.5K followers Audience Reports Request …" at bounding box center [251, 10] width 503 height 788
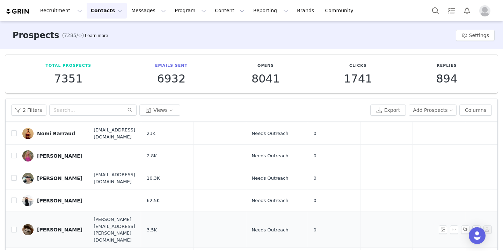
scroll to position [189, 0]
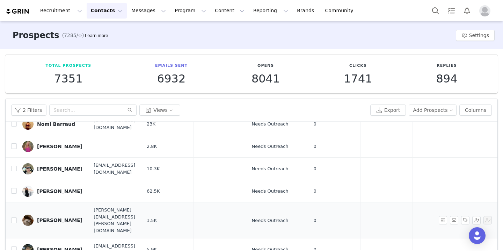
click at [45, 217] on div "Sarah" at bounding box center [59, 220] width 45 height 6
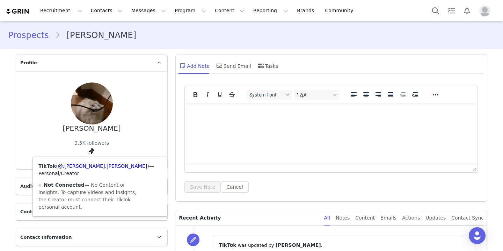
click at [135, 146] on div "Sarah 3.5K followers TikTok ( @.sarah.fayard ) — Personal/Creator Not Connected…" at bounding box center [91, 119] width 129 height 75
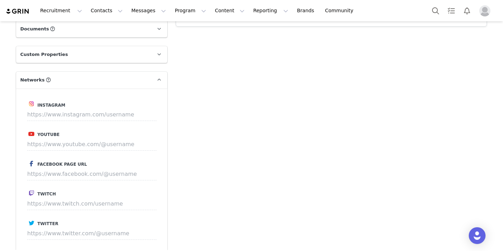
scroll to position [413, 0]
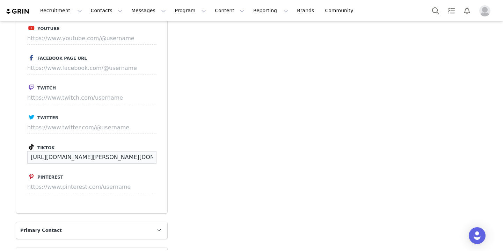
drag, startPoint x: 131, startPoint y: 156, endPoint x: 15, endPoint y: 153, distance: 116.3
click at [15, 153] on div "Profile Sarah 3.5K followers TikTok ( @.sarah.fayard ) — Personal/Creator Not C…" at bounding box center [92, 16] width 160 height 758
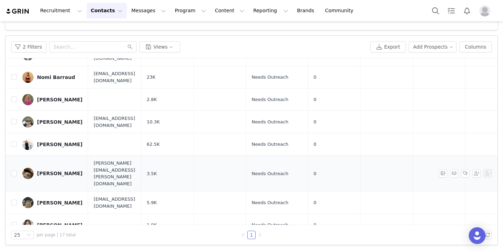
scroll to position [172, 0]
click at [14, 141] on input "checkbox" at bounding box center [14, 144] width 6 height 6
checkbox input "true"
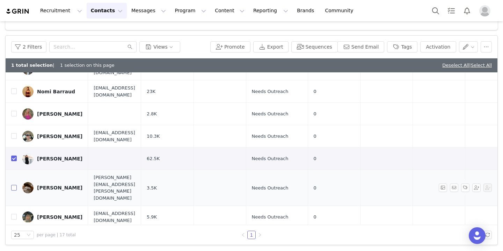
click at [14, 185] on input "checkbox" at bounding box center [14, 188] width 6 height 6
checkbox input "true"
click at [483, 46] on button "button" at bounding box center [485, 46] width 11 height 11
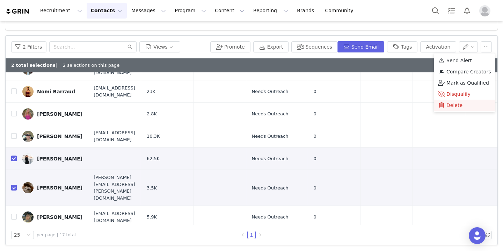
click at [460, 103] on span "Delete" at bounding box center [454, 105] width 16 height 8
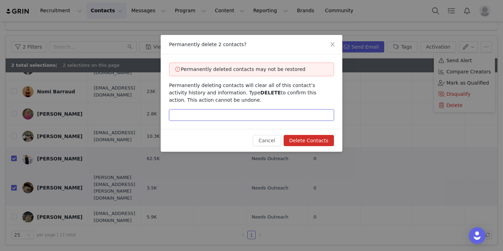
click at [231, 112] on input "text" at bounding box center [251, 114] width 165 height 11
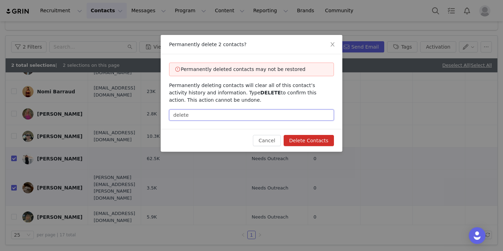
type input "delete"
click at [314, 144] on button "Delete Contacts" at bounding box center [309, 140] width 50 height 11
checkbox input "false"
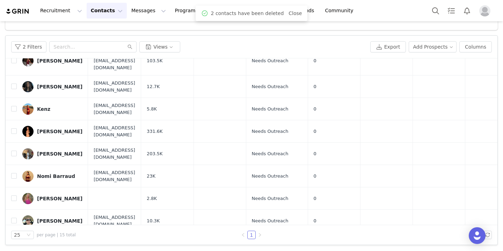
scroll to position [149, 0]
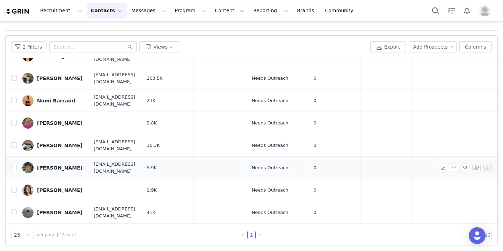
click at [52, 165] on div "Sierra Mack" at bounding box center [59, 168] width 45 height 6
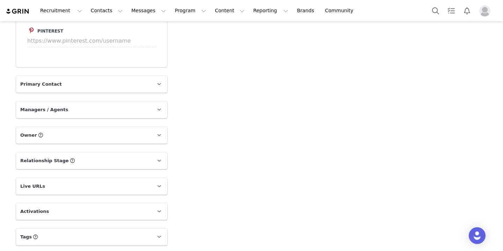
scroll to position [536, 0]
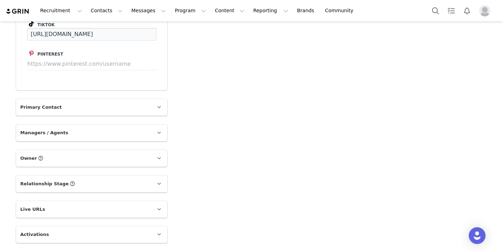
drag, startPoint x: 132, startPoint y: 35, endPoint x: 9, endPoint y: 31, distance: 122.6
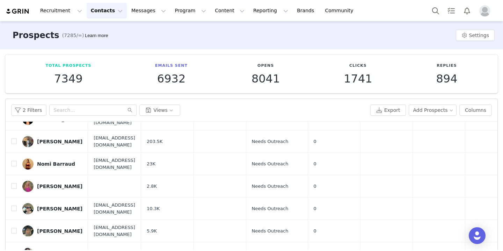
scroll to position [63, 0]
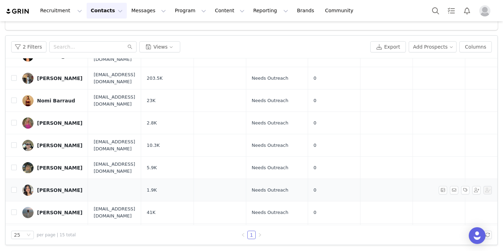
click at [37, 187] on div "Siya Patel" at bounding box center [59, 190] width 45 height 6
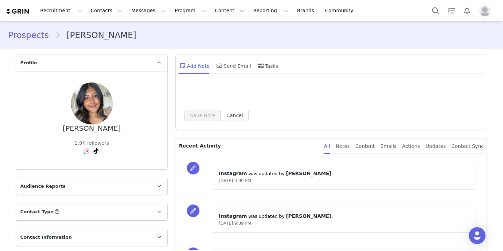
scroll to position [392, 0]
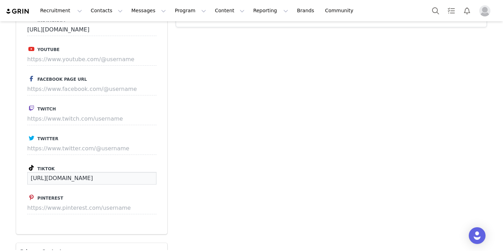
drag, startPoint x: 128, startPoint y: 178, endPoint x: 19, endPoint y: 170, distance: 109.6
click at [19, 170] on div "Instagram https://www.instagram.com/siya_patel_ Youtube Facebook Page URL Twitc…" at bounding box center [91, 118] width 151 height 230
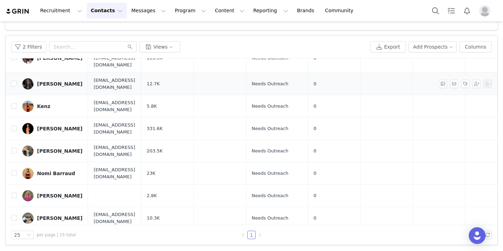
scroll to position [149, 0]
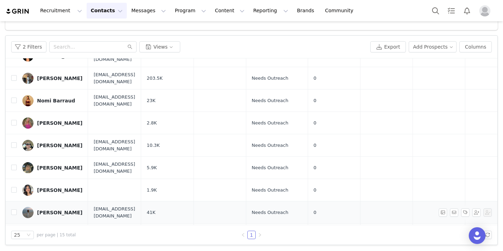
click at [58, 210] on div "Sofia Morgan" at bounding box center [59, 213] width 45 height 6
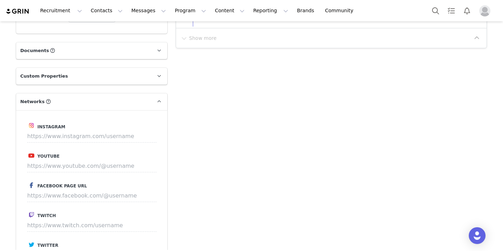
scroll to position [398, 0]
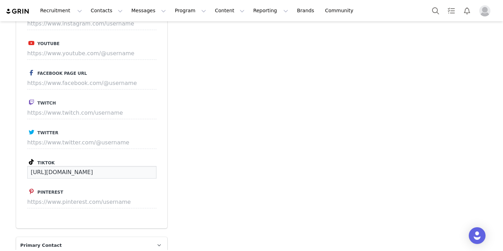
drag, startPoint x: 151, startPoint y: 173, endPoint x: 35, endPoint y: 172, distance: 116.3
click at [48, 172] on input "https://www.tiktok.com/@dontworryaboutmeever" at bounding box center [91, 172] width 129 height 13
drag, startPoint x: 29, startPoint y: 171, endPoint x: 153, endPoint y: 182, distance: 124.1
click at [153, 182] on div "Instagram Youtube Facebook Page URL Twitch Twitter Tiktok https://www.tiktok.co…" at bounding box center [91, 113] width 151 height 230
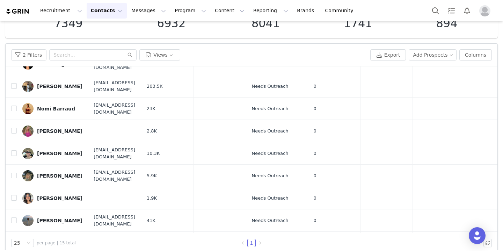
scroll to position [63, 0]
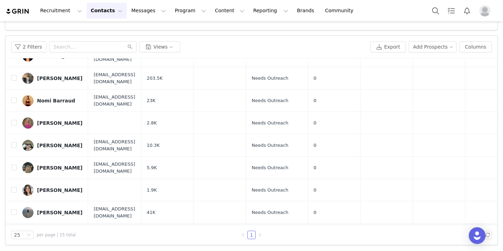
click at [51, 232] on div "Tatiana Nieves" at bounding box center [59, 235] width 45 height 6
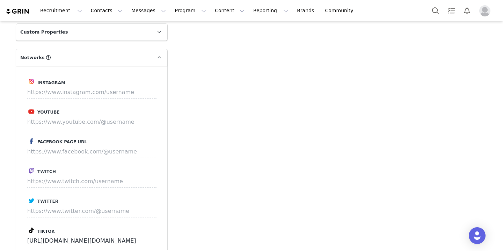
scroll to position [361, 0]
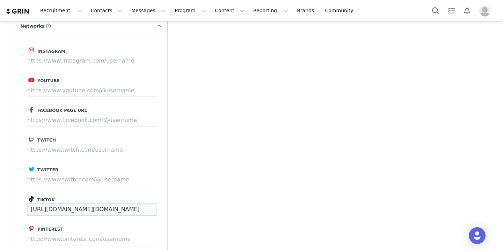
drag, startPoint x: 122, startPoint y: 208, endPoint x: 8, endPoint y: 209, distance: 113.5
click at [8, 209] on div "Prospects Tatiana Nieves Profile Tatiana Nieves 6K followers Audience Reports R…" at bounding box center [251, 54] width 503 height 788
drag, startPoint x: 128, startPoint y: 211, endPoint x: 28, endPoint y: 208, distance: 100.6
click at [28, 208] on input "https://www.tiktok.com/@tati.nnieves" at bounding box center [91, 209] width 129 height 13
click at [95, 56] on input at bounding box center [91, 60] width 129 height 13
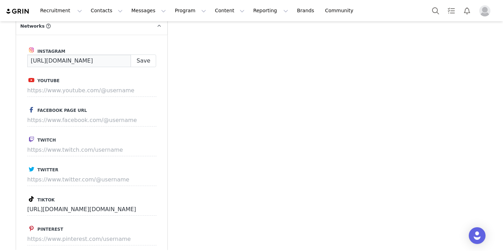
paste input "tt.atiana"
type input "https://www.instagram.com/tt.atiana"
click at [141, 63] on button "Save" at bounding box center [143, 60] width 25 height 13
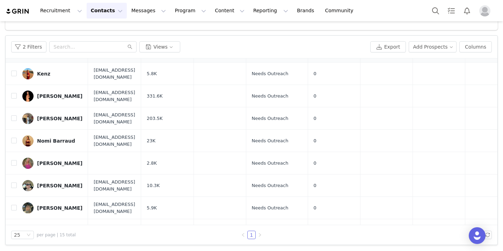
scroll to position [149, 0]
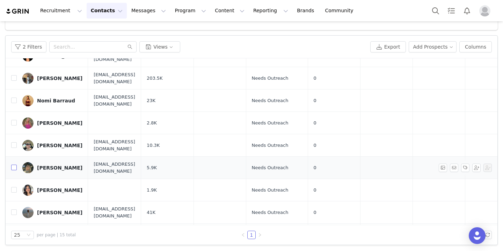
click at [14, 164] on input "checkbox" at bounding box center [14, 167] width 6 height 6
checkbox input "true"
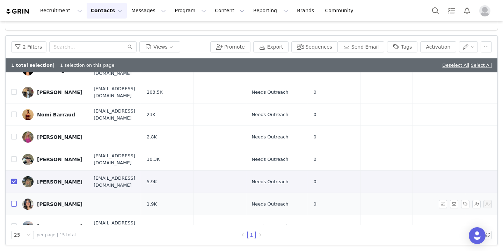
click at [13, 201] on input "checkbox" at bounding box center [14, 204] width 6 height 6
checkbox input "true"
click at [13, 223] on input "checkbox" at bounding box center [14, 226] width 6 height 6
checkbox input "true"
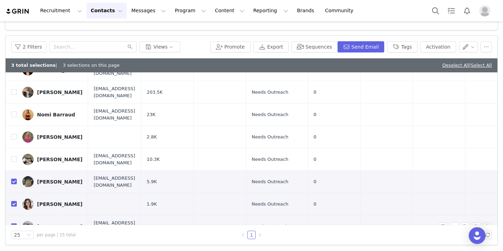
scroll to position [163, 0]
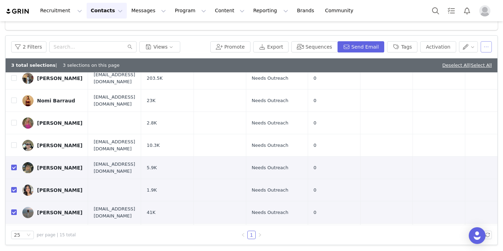
click at [486, 45] on button "button" at bounding box center [485, 46] width 11 height 11
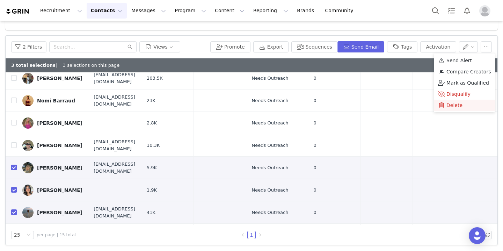
click at [460, 107] on span "Delete" at bounding box center [454, 105] width 16 height 8
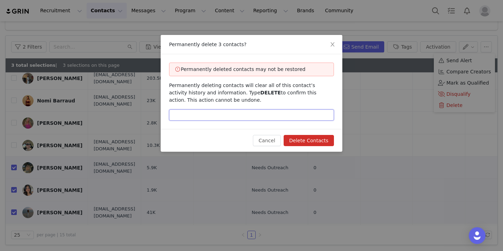
click at [276, 113] on input "text" at bounding box center [251, 114] width 165 height 11
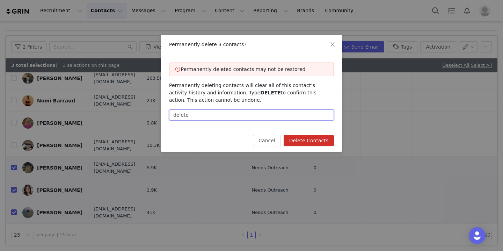
type input "delete"
click at [302, 137] on button "Delete Contacts" at bounding box center [309, 140] width 50 height 11
checkbox input "false"
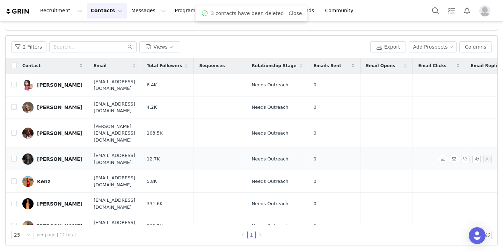
scroll to position [89, 0]
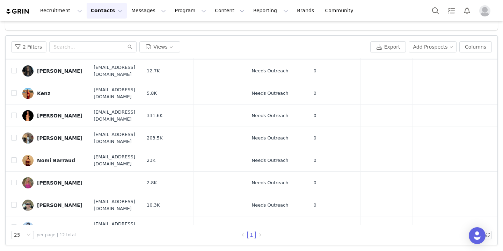
click at [49, 247] on div "Vanesa" at bounding box center [47, 250] width 20 height 6
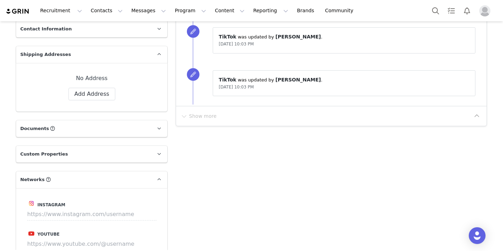
scroll to position [375, 0]
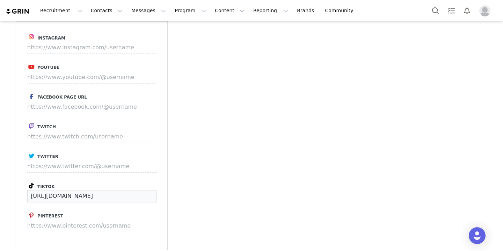
drag, startPoint x: 130, startPoint y: 197, endPoint x: 27, endPoint y: 191, distance: 103.5
click at [27, 191] on div "Instagram Youtube Facebook Page URL Twitch Twitter Tiktok https://www.tiktok.co…" at bounding box center [91, 136] width 151 height 230
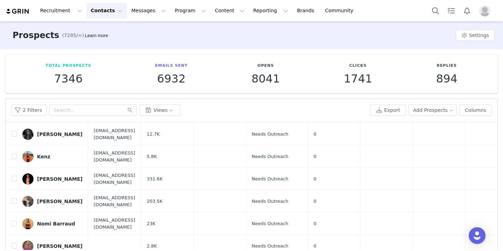
scroll to position [63, 0]
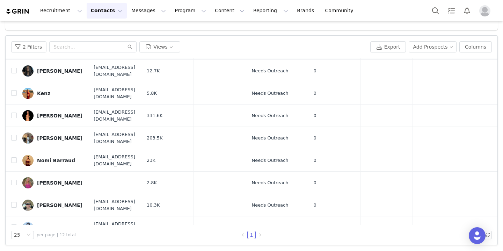
click at [12, 247] on input "checkbox" at bounding box center [14, 250] width 6 height 6
checkbox input "true"
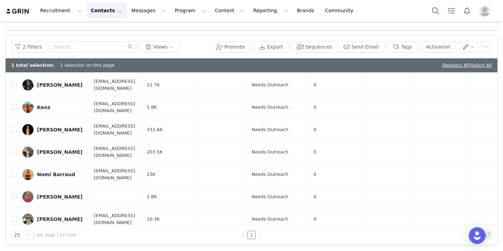
click at [13, 230] on td at bounding box center [11, 241] width 11 height 22
click at [13, 238] on input "checkbox" at bounding box center [14, 241] width 6 height 6
checkbox input "true"
click at [487, 48] on button "button" at bounding box center [485, 46] width 11 height 11
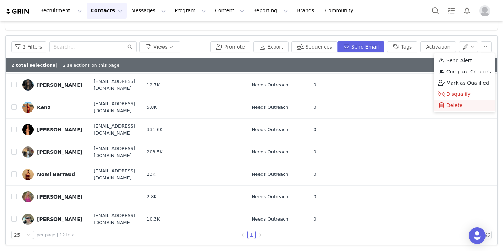
click at [462, 102] on div "Delete" at bounding box center [464, 105] width 53 height 8
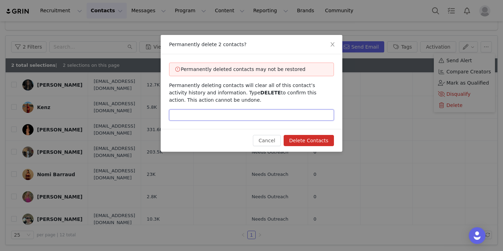
click at [279, 112] on input "text" at bounding box center [251, 114] width 165 height 11
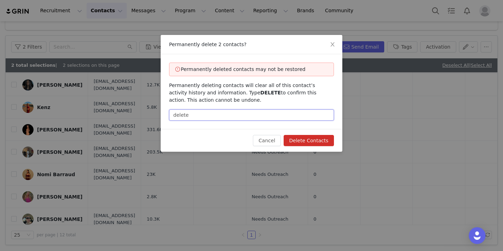
type input "delete"
click at [328, 141] on button "Delete Contacts" at bounding box center [309, 140] width 50 height 11
checkbox input "false"
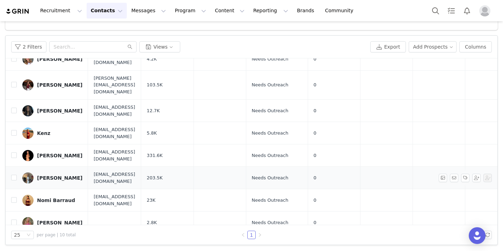
scroll to position [0, 0]
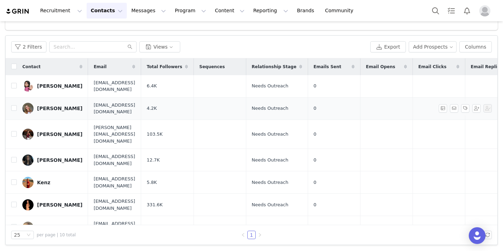
click at [52, 105] on div "Ava McCoy" at bounding box center [59, 108] width 45 height 6
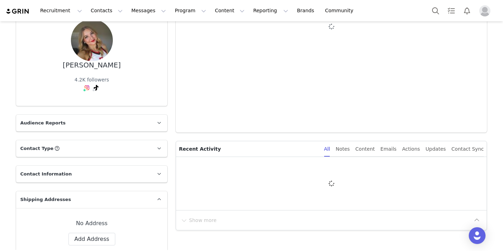
scroll to position [74, 0]
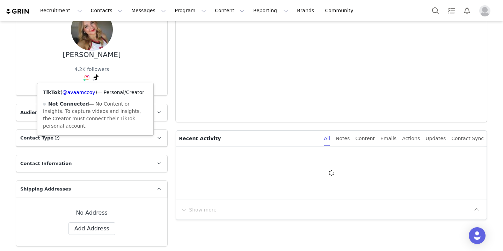
click at [75, 93] on div "TikTok ( @avaamccoy ) — Personal/Creator Not Connected — No Content or Insights…" at bounding box center [95, 109] width 116 height 52
click at [74, 91] on link "@avaamccoy" at bounding box center [79, 92] width 33 height 6
click at [137, 76] on div "Ava McCoy 4.2K followers TikTok ( @avaamccoy ) — Personal/Creator Not Connected…" at bounding box center [91, 46] width 129 height 75
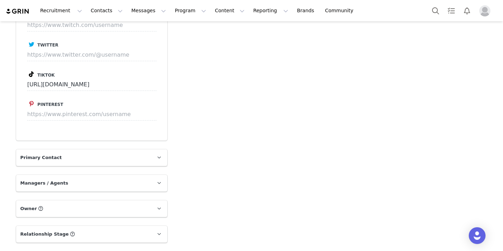
scroll to position [0, 0]
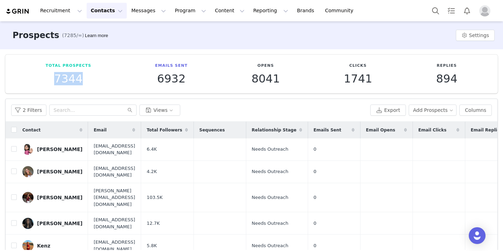
drag, startPoint x: 56, startPoint y: 78, endPoint x: 85, endPoint y: 78, distance: 28.3
click at [85, 78] on p "7344" at bounding box center [68, 78] width 46 height 13
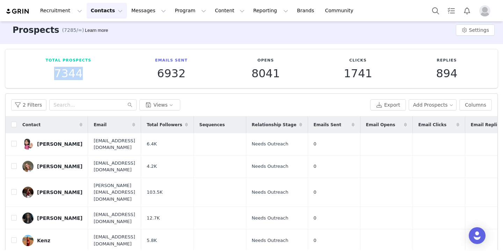
scroll to position [6, 0]
drag, startPoint x: 156, startPoint y: 74, endPoint x: 184, endPoint y: 74, distance: 27.6
click at [184, 74] on p "6932" at bounding box center [171, 73] width 32 height 13
click at [279, 73] on div "Opens 8041" at bounding box center [265, 68] width 92 height 22
drag, startPoint x: 435, startPoint y: 72, endPoint x: 462, endPoint y: 82, distance: 28.3
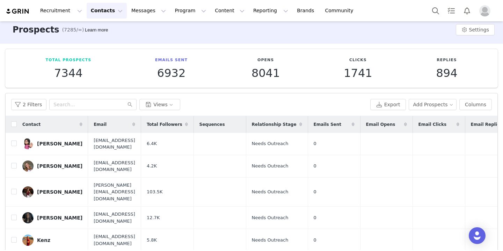
click at [455, 77] on div "Replies 894" at bounding box center [446, 68] width 85 height 22
click at [291, 97] on div "2 Filters Views Export Add Prospects Columns" at bounding box center [252, 104] width 492 height 23
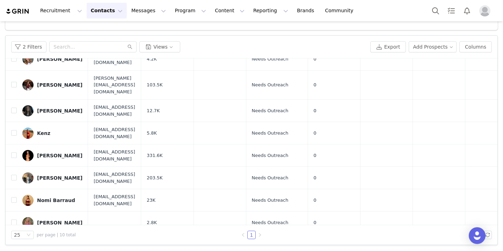
scroll to position [0, 0]
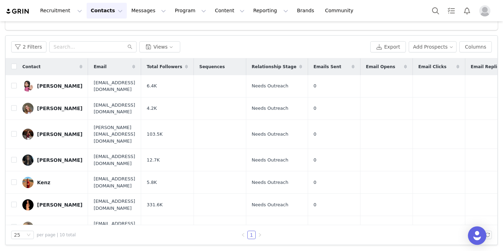
click at [474, 234] on img "Open Intercom Messenger" at bounding box center [476, 235] width 9 height 9
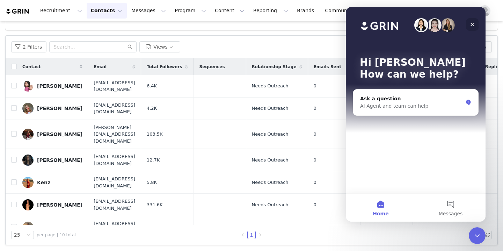
click at [473, 22] on icon "Close" at bounding box center [472, 25] width 6 height 6
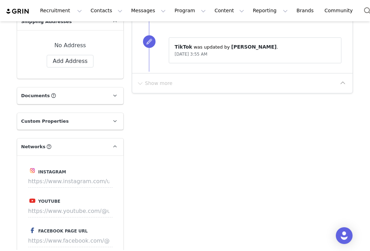
scroll to position [340, 0]
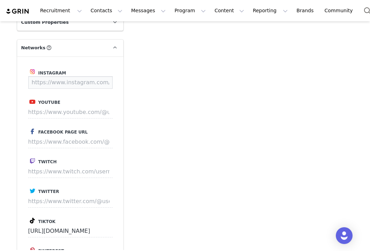
click at [73, 86] on input at bounding box center [70, 82] width 85 height 13
paste input "https://www.instagram.com/kameron.whit"
type input "https://www.instagram.com/kameron.whit"
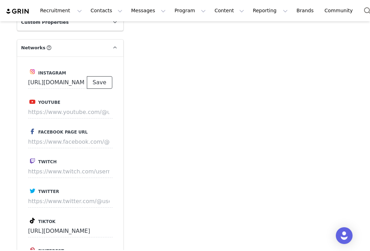
click at [102, 81] on button "Save" at bounding box center [99, 82] width 25 height 13
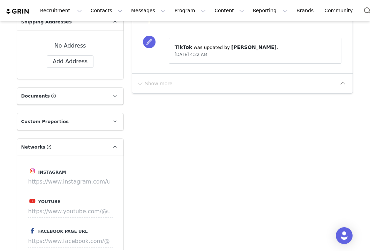
scroll to position [251, 0]
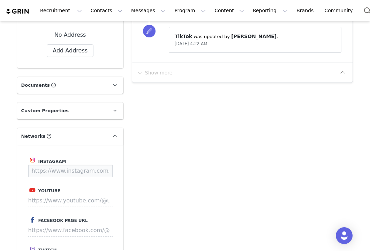
click at [84, 171] on input at bounding box center [70, 170] width 85 height 13
paste input "https://www.instagram.com/leahschf_/"
click at [101, 167] on button "Save" at bounding box center [99, 170] width 25 height 13
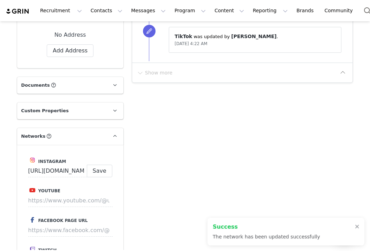
type input "https://www.instagram.com/leahschf_"
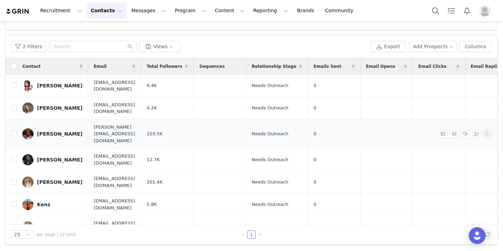
scroll to position [63, 0]
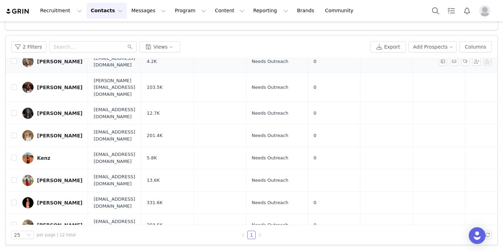
scroll to position [89, 0]
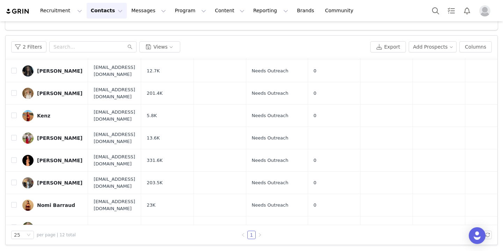
click at [88, 12] on button "Contacts Contacts" at bounding box center [107, 11] width 40 height 16
click at [100, 41] on p "Prospects" at bounding box center [98, 43] width 23 height 7
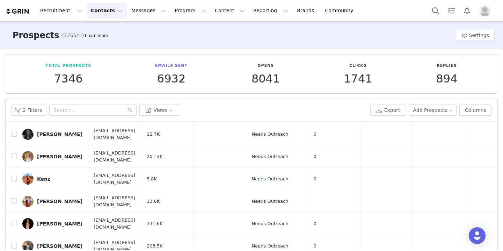
click at [106, 10] on button "Contacts Contacts" at bounding box center [107, 11] width 40 height 16
click at [103, 32] on p "Creators" at bounding box center [97, 30] width 21 height 7
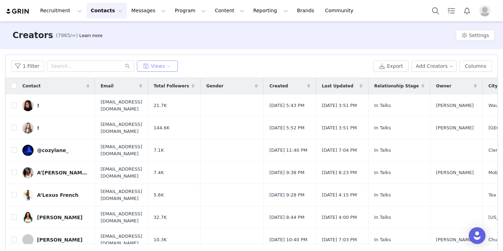
click at [160, 64] on button "Views" at bounding box center [157, 65] width 41 height 11
click at [196, 67] on div "1 Filter Views" at bounding box center [190, 65] width 359 height 11
click at [94, 7] on button "Contacts Contacts" at bounding box center [107, 11] width 40 height 16
click at [99, 43] on p "Prospects" at bounding box center [98, 43] width 23 height 7
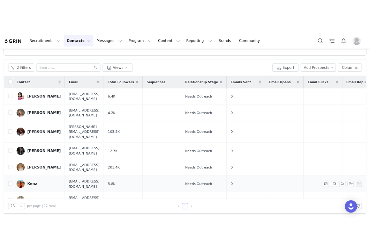
scroll to position [89, 0]
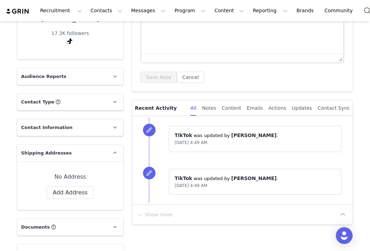
scroll to position [207, 0]
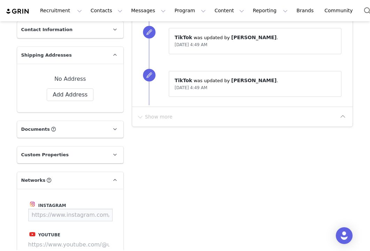
click at [78, 217] on input at bounding box center [70, 214] width 85 height 13
paste input "mckennarutledge"
type input "https://www.instagram.com/mckennarutledge"
click at [100, 214] on button "Save" at bounding box center [99, 214] width 25 height 13
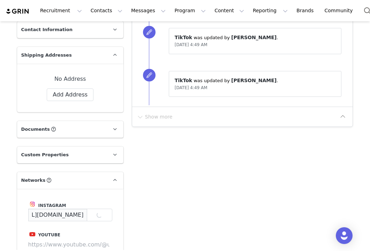
drag, startPoint x: 29, startPoint y: 213, endPoint x: 91, endPoint y: 212, distance: 61.8
click at [91, 212] on div "https://www.instagram.com/mckennarutledge Save" at bounding box center [70, 214] width 84 height 13
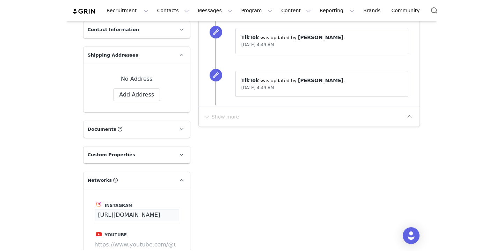
scroll to position [0, 0]
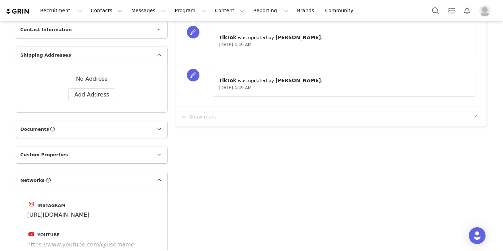
click at [288, 179] on div "Add Note Send Email Tasks System Font 12pt To open the popup, press Shift+Enter…" at bounding box center [330, 222] width 319 height 758
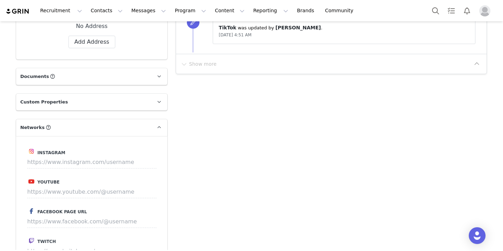
scroll to position [260, 0]
click at [102, 156] on input at bounding box center [91, 161] width 129 height 13
paste input "[URL][DOMAIN_NAME][DOMAIN_NAME]"
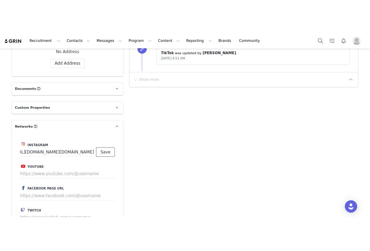
scroll to position [0, 0]
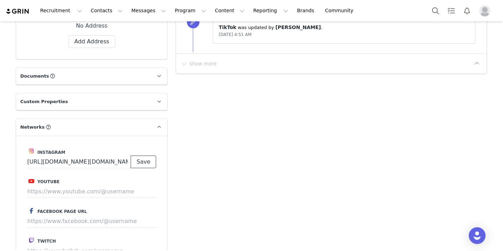
click at [142, 160] on button "Save" at bounding box center [143, 161] width 25 height 13
type input "https://www.instagram.com/keely.thomassss"
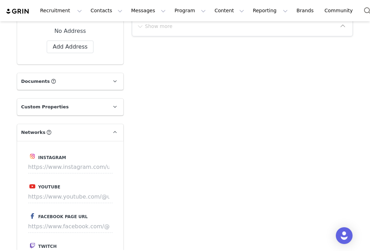
scroll to position [255, 0]
click at [76, 170] on input at bounding box center [70, 167] width 85 height 13
paste input "[URL][DOMAIN_NAME]"
type input "[URL][DOMAIN_NAME]"
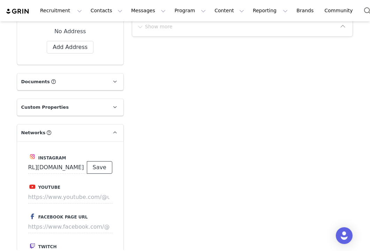
scroll to position [0, 0]
click at [104, 168] on button "Save" at bounding box center [99, 167] width 25 height 13
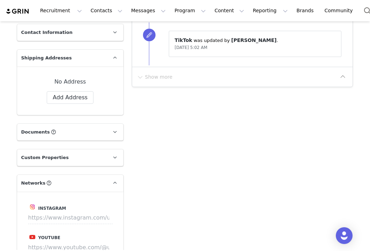
scroll to position [252, 0]
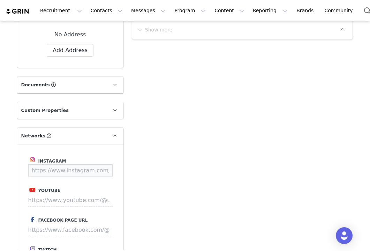
click at [72, 170] on input at bounding box center [70, 170] width 85 height 13
paste input "[URL][DOMAIN_NAME][PERSON_NAME][DOMAIN_NAME]"
type input "[URL][DOMAIN_NAME][PERSON_NAME][DOMAIN_NAME]"
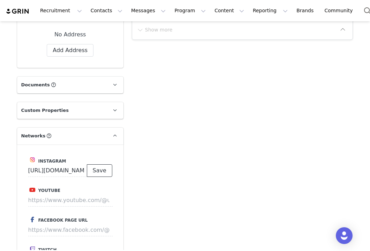
click at [101, 173] on button "Save" at bounding box center [99, 170] width 25 height 13
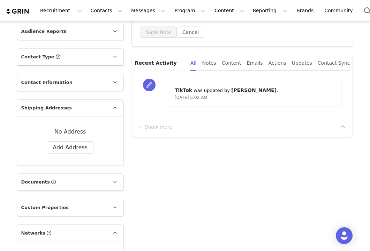
scroll to position [214, 0]
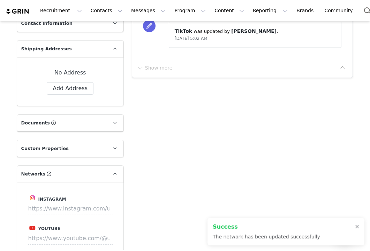
type input "[URL][DOMAIN_NAME][PERSON_NAME][DOMAIN_NAME]"
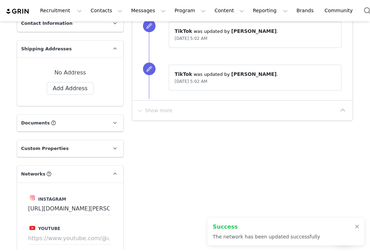
click at [97, 154] on p "Custom Properties" at bounding box center [62, 148] width 90 height 17
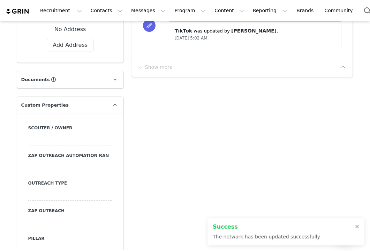
scroll to position [257, 0]
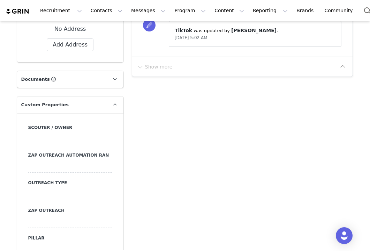
click at [66, 192] on div at bounding box center [70, 194] width 84 height 13
click at [66, 192] on input at bounding box center [70, 194] width 84 height 13
type input "DM"
click at [39, 207] on button "Save" at bounding box center [37, 208] width 19 height 9
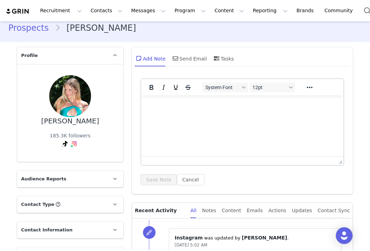
scroll to position [8, 0]
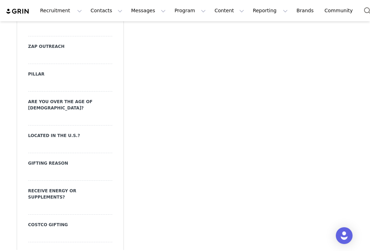
scroll to position [625, 0]
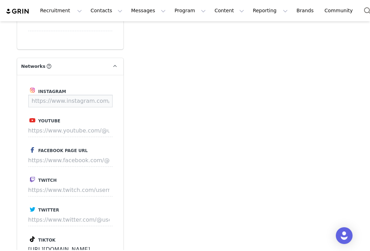
click at [52, 95] on input at bounding box center [70, 101] width 85 height 13
type input "https://www.instagram.com/well"
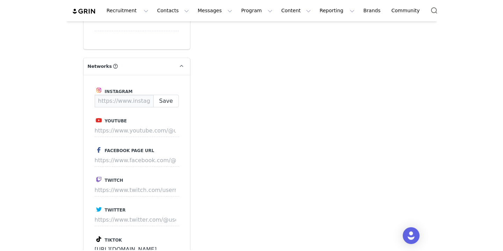
scroll to position [632, 0]
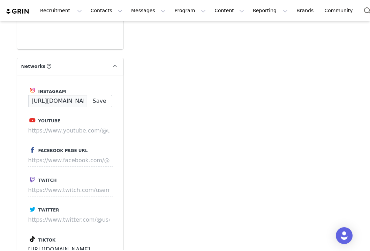
type input "https://www.instagram.com/bybell"
click at [96, 95] on button "Save" at bounding box center [99, 101] width 25 height 13
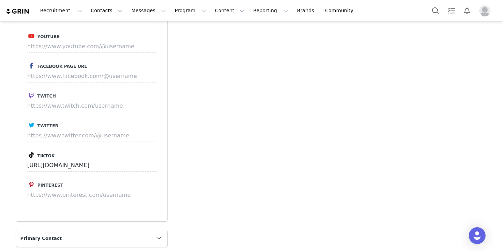
scroll to position [818, 0]
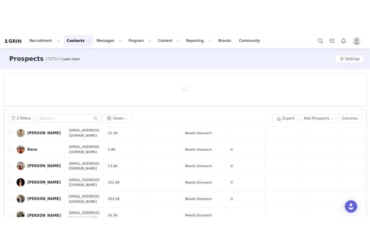
scroll to position [208, 0]
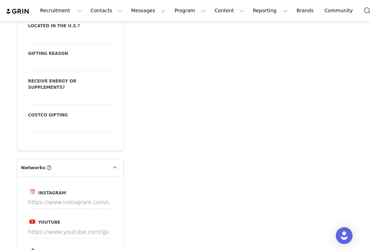
scroll to position [531, 0]
click at [60, 195] on input at bounding box center [70, 201] width 85 height 13
paste input "https://instagram.com/sofjamk"
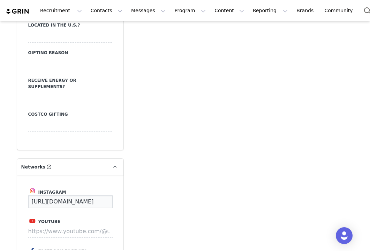
scroll to position [0, 23]
type input "https://www.instagram.com/sofjamk"
click at [107, 195] on button "Save" at bounding box center [99, 201] width 25 height 13
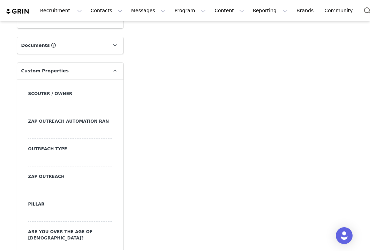
scroll to position [530, 0]
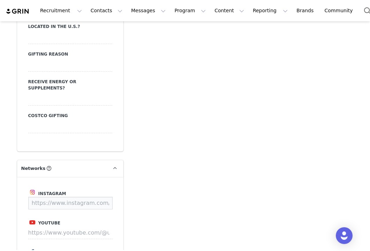
click at [66, 197] on input at bounding box center [70, 203] width 85 height 13
paste input "https://www.instagram.com/abbeygailweatherby?igsh=MXJidzQzN2NpOWowbQ%3D%3D&utm_…"
type input "https://www.instagram.com/abbeygailweatherby"
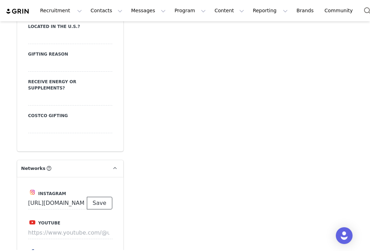
click at [101, 197] on button "Save" at bounding box center [99, 203] width 25 height 13
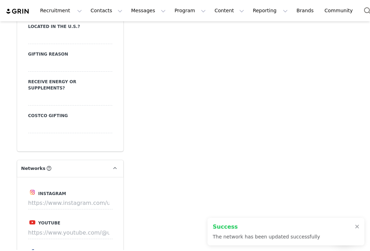
type input "https://www.instagram.com/abbeygailweatherby"
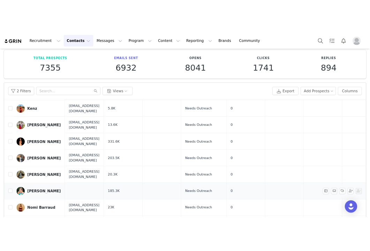
scroll to position [63, 0]
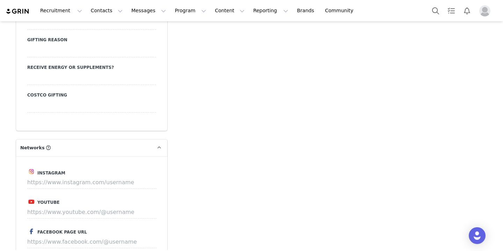
scroll to position [544, 0]
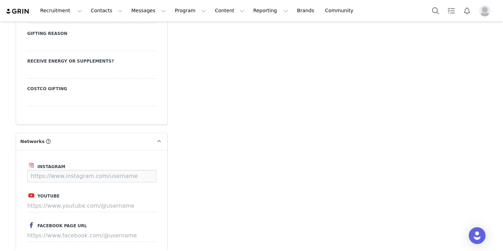
click at [67, 175] on input at bounding box center [91, 176] width 129 height 13
type input "https://www.instagram.com/"
paste input "liv.widg_fitness"
type input "https://www.instagram.com/liv.widg_fitness"
click at [146, 176] on button "Save" at bounding box center [143, 176] width 25 height 13
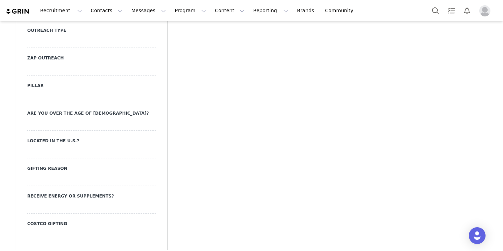
scroll to position [362, 0]
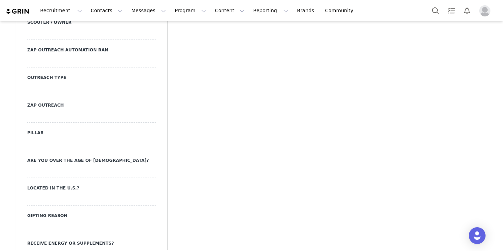
click at [55, 86] on div at bounding box center [91, 88] width 129 height 13
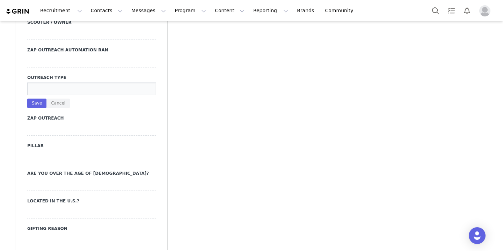
click at [55, 86] on input at bounding box center [91, 88] width 129 height 13
type input "DM"
click at [34, 104] on button "Save" at bounding box center [36, 102] width 19 height 9
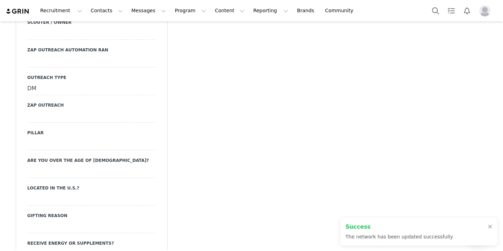
type input "https://www.instagram.com/liv.widg_fitness"
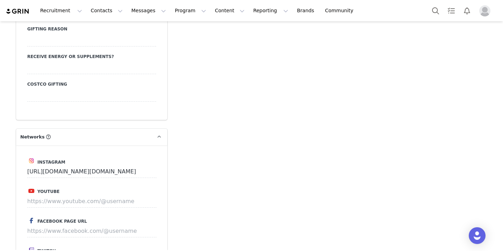
scroll to position [571, 0]
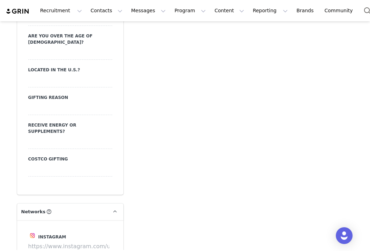
scroll to position [513, 0]
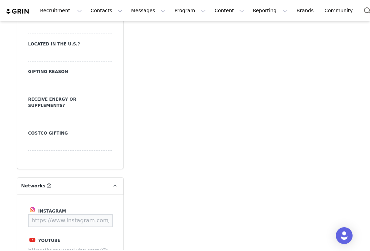
click at [57, 214] on input at bounding box center [70, 220] width 85 height 13
paste input "[URL][DOMAIN_NAME][DOMAIN_NAME]"
type input "[URL][DOMAIN_NAME][DOMAIN_NAME]"
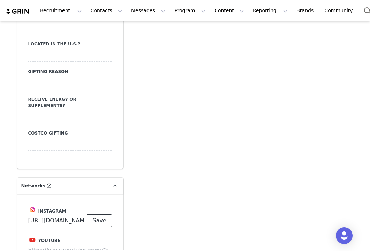
click at [100, 214] on button "Save" at bounding box center [99, 220] width 25 height 13
type input "[URL][DOMAIN_NAME][DOMAIN_NAME]"
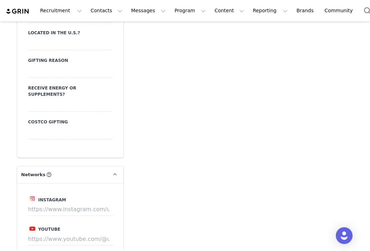
scroll to position [524, 0]
click at [83, 202] on input at bounding box center [70, 208] width 85 height 13
paste input "https://instagram.com/livjordan_fit"
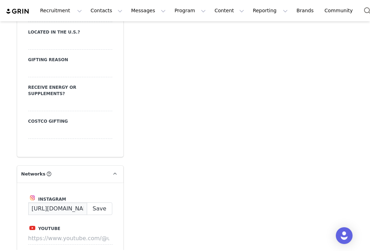
scroll to position [0, 33]
type input "https://www.instagram.com/livjordan_fit"
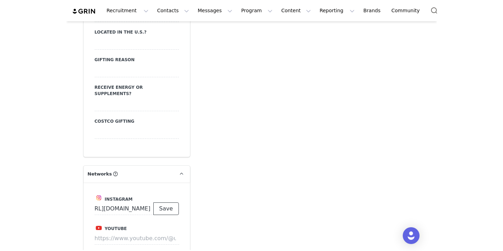
scroll to position [0, 0]
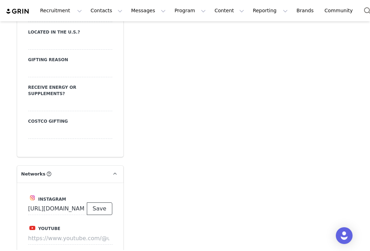
click at [111, 202] on button "Save" at bounding box center [99, 208] width 25 height 13
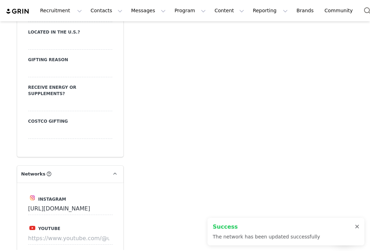
click at [359, 226] on div at bounding box center [357, 227] width 4 height 6
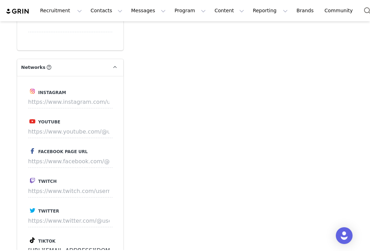
scroll to position [628, 0]
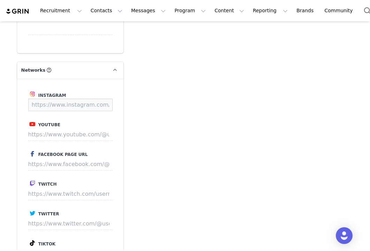
click at [53, 98] on input at bounding box center [70, 104] width 85 height 13
paste input "[DOMAIN_NAME]"
type input "[URL][DOMAIN_NAME][DOMAIN_NAME]"
click at [96, 98] on button "Save" at bounding box center [99, 104] width 25 height 13
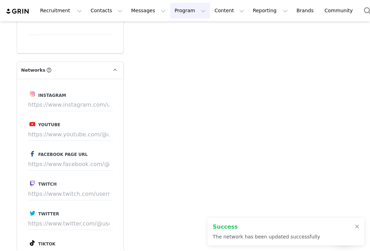
type input "[URL][DOMAIN_NAME][DOMAIN_NAME]"
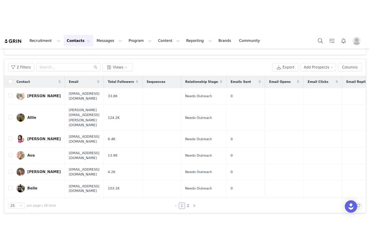
scroll to position [63, 0]
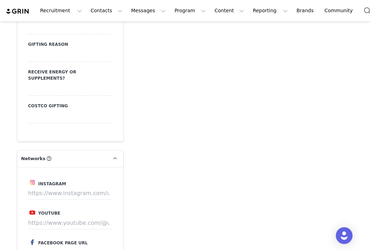
scroll to position [539, 0]
click at [50, 187] on input at bounding box center [70, 193] width 85 height 13
paste input "ashleymaciaas"
type input "https://www.instagram.com/ashleymaciaas"
click at [103, 187] on button "Save" at bounding box center [99, 193] width 25 height 13
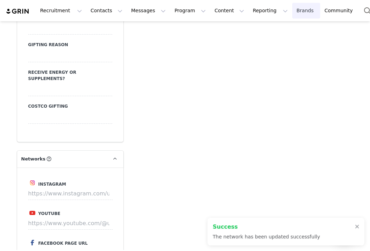
type input "https://www.instagram.com/ashleymaciaas"
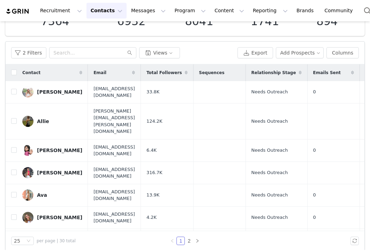
scroll to position [63, 0]
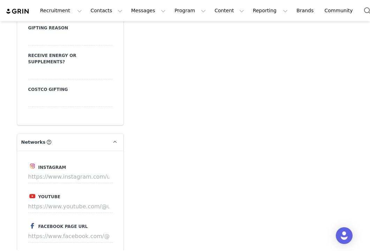
scroll to position [558, 0]
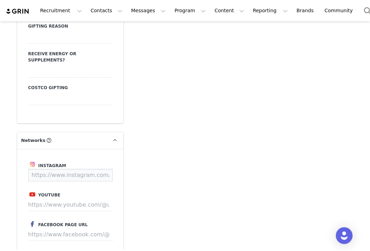
click at [65, 169] on input at bounding box center [70, 175] width 85 height 13
paste input "[URL][DOMAIN_NAME]"
type input "[URL][DOMAIN_NAME]"
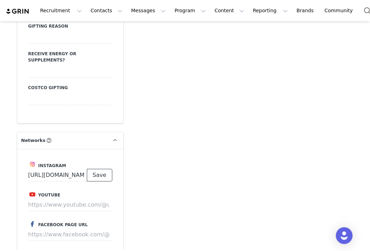
click at [100, 169] on button "Save" at bounding box center [99, 175] width 25 height 13
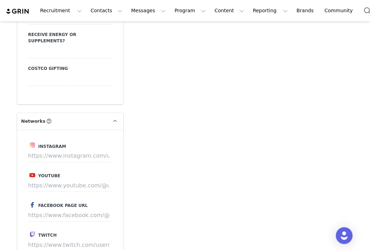
scroll to position [598, 0]
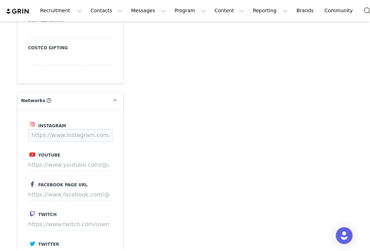
click at [72, 129] on input at bounding box center [70, 135] width 85 height 13
paste input "[URL][DOMAIN_NAME]"
type input "https://www.instagram.com/kristintaenzer"
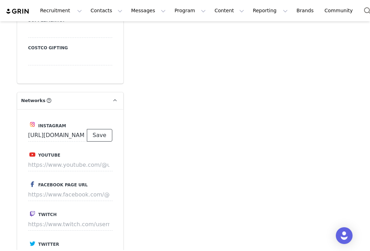
click at [103, 129] on button "Save" at bounding box center [99, 135] width 25 height 13
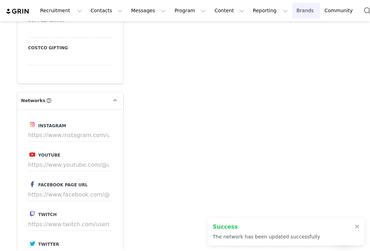
type input "https://www.instagram.com/kristintaenzer"
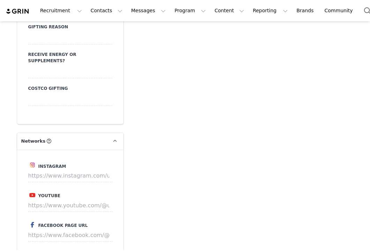
scroll to position [671, 0]
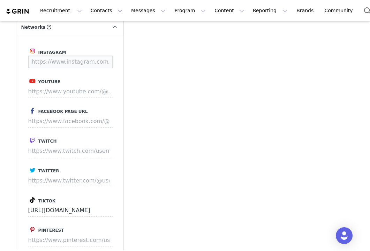
click at [68, 56] on input at bounding box center [70, 62] width 85 height 13
click at [87, 56] on input "https://www.instagram.com/htt" at bounding box center [57, 62] width 59 height 13
type input "https://www.instagram.com/shea.huber"
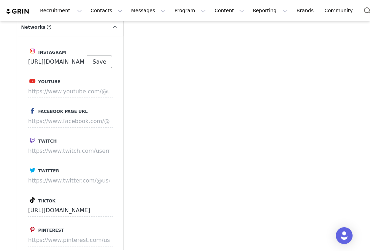
click at [98, 56] on button "Save" at bounding box center [99, 62] width 25 height 13
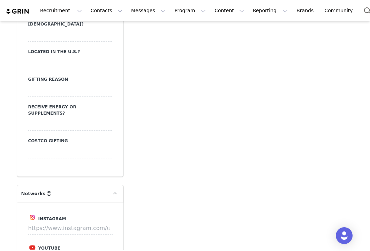
scroll to position [596, 0]
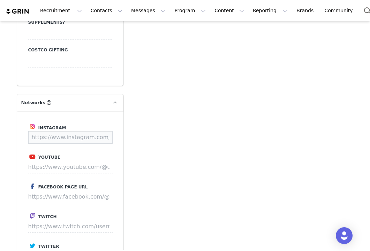
click at [81, 131] on input at bounding box center [70, 137] width 85 height 13
paste input "[URL][DOMAIN_NAME]"
type input "[URL][DOMAIN_NAME]"
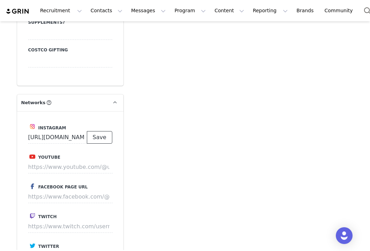
click at [100, 131] on button "Save" at bounding box center [99, 137] width 25 height 13
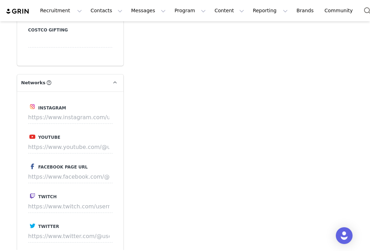
scroll to position [638, 0]
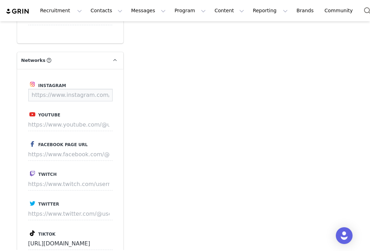
click at [64, 89] on input at bounding box center [70, 95] width 85 height 13
paste input "[URL][DOMAIN_NAME]"
type input "[URL][DOMAIN_NAME]"
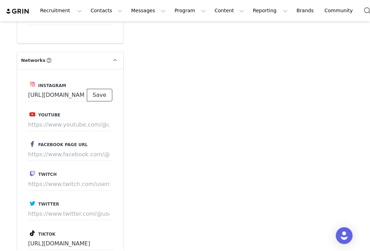
click at [96, 89] on button "Save" at bounding box center [99, 95] width 25 height 13
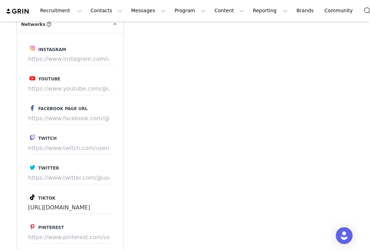
scroll to position [674, 0]
click at [67, 53] on input at bounding box center [70, 59] width 85 height 13
paste input "[URL][DOMAIN_NAME][DOMAIN_NAME]"
type input "[URL][DOMAIN_NAME][DOMAIN_NAME]"
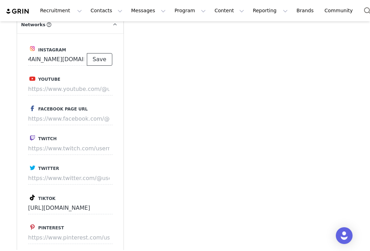
scroll to position [0, 0]
click at [100, 53] on button "Save" at bounding box center [99, 59] width 25 height 13
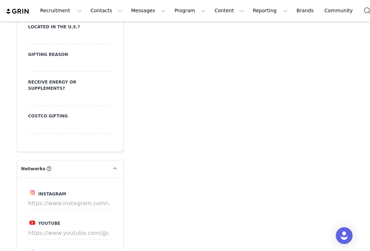
scroll to position [539, 0]
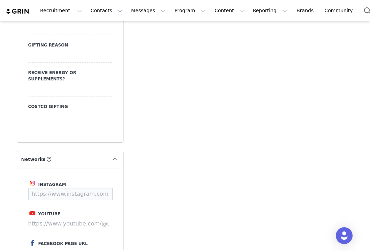
click at [59, 188] on input at bounding box center [70, 194] width 85 height 13
paste input "https://www.instagram.com/luisammaier/?hl=en"
click at [97, 188] on button "Save" at bounding box center [99, 194] width 25 height 13
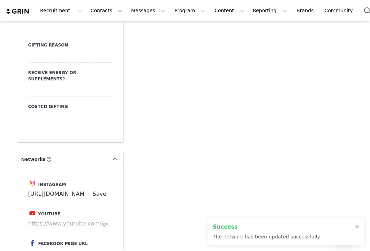
type input "https://www.instagram.com/luisammaier"
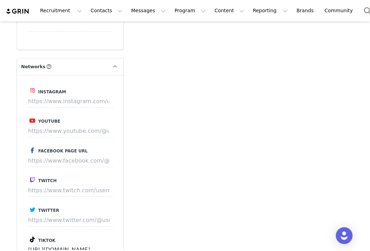
scroll to position [623, 0]
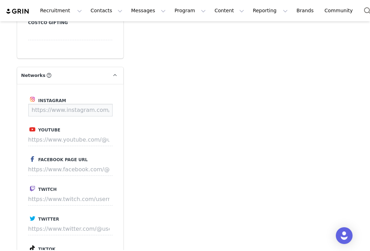
click at [62, 104] on input at bounding box center [70, 110] width 85 height 13
paste input "Kylahamlin"
click at [98, 104] on button "Save" at bounding box center [99, 110] width 25 height 13
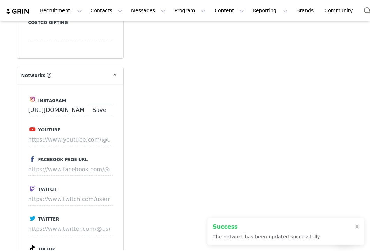
type input "https://www.instagram.com/kylahamlin"
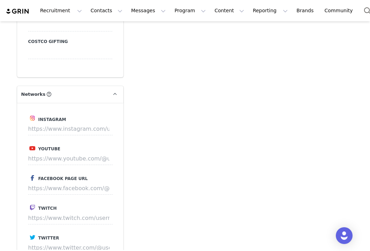
scroll to position [615, 0]
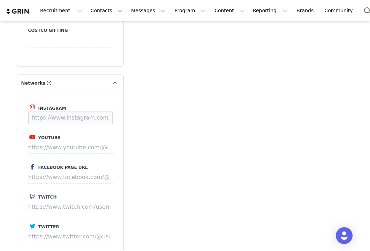
click at [75, 111] on input at bounding box center [70, 117] width 85 height 13
paste input "[URL][DOMAIN_NAME]"
type input "[URL][DOMAIN_NAME]"
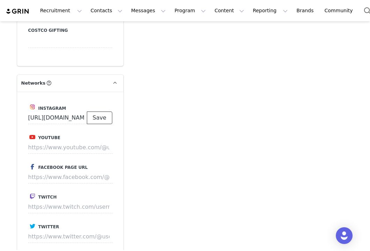
click at [105, 111] on button "Save" at bounding box center [99, 117] width 25 height 13
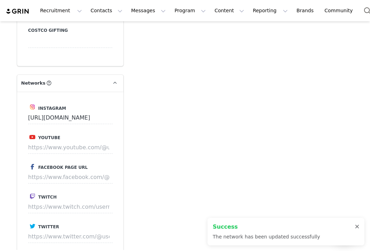
click at [358, 225] on div at bounding box center [357, 227] width 4 height 6
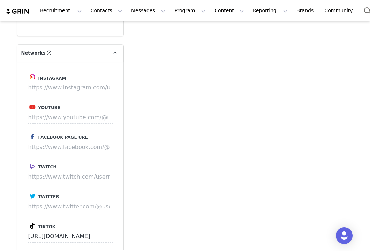
scroll to position [641, 0]
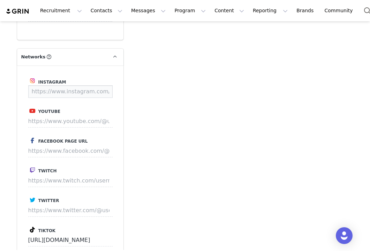
click at [69, 85] on input at bounding box center [70, 91] width 85 height 13
paste input "[URL][DOMAIN_NAME][DOMAIN_NAME]"
type input "[URL][DOMAIN_NAME][DOMAIN_NAME]"
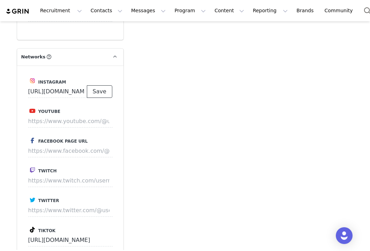
click at [94, 85] on button "Save" at bounding box center [99, 91] width 25 height 13
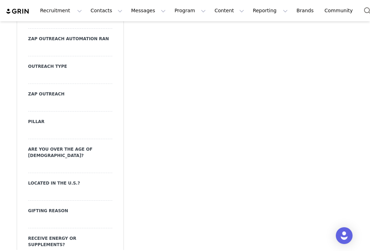
scroll to position [371, 0]
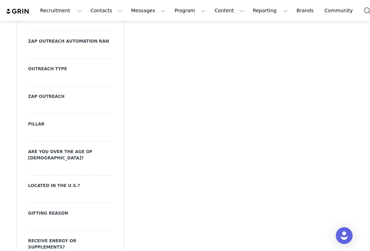
click at [52, 80] on div at bounding box center [70, 80] width 84 height 13
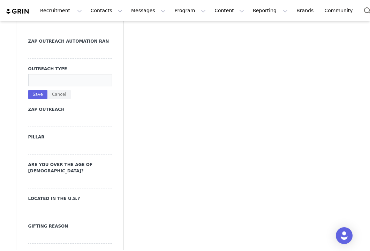
click at [52, 80] on input at bounding box center [70, 80] width 84 height 13
type input "DM"
click at [37, 97] on button "Save" at bounding box center [37, 94] width 19 height 9
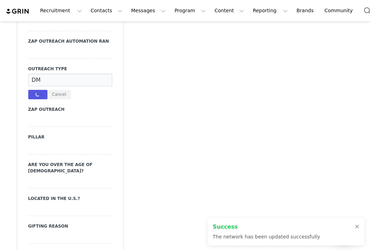
type input "https://www.instagram.com/siena.fitt"
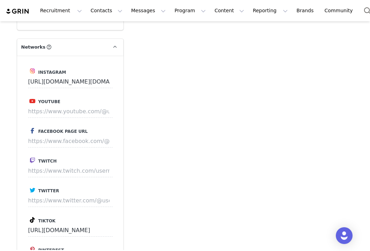
scroll to position [647, 0]
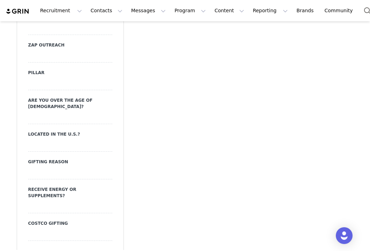
scroll to position [533, 0]
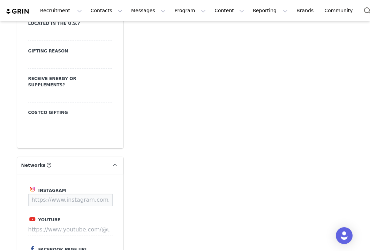
click at [96, 193] on input at bounding box center [70, 199] width 85 height 13
paste input "https://www.instagram.com/dibenedettolexi/?hl=en"
click at [100, 193] on button "Save" at bounding box center [99, 199] width 25 height 13
type input "https://www.instagram.com/dibenedettolexi"
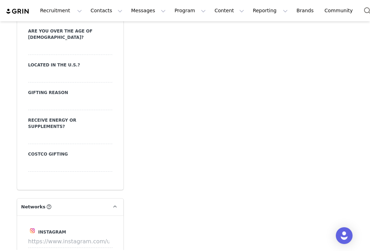
scroll to position [532, 0]
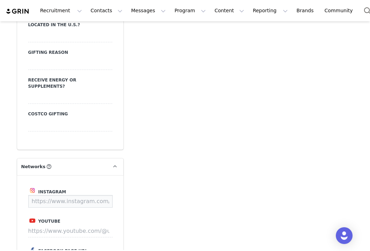
click at [77, 195] on input at bounding box center [70, 201] width 85 height 13
paste input "[URL][DOMAIN_NAME]"
type input "https://www.instagram.com/justtcocoo"
click at [103, 195] on button "Save" at bounding box center [99, 201] width 25 height 13
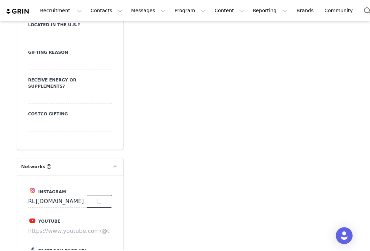
scroll to position [0, 0]
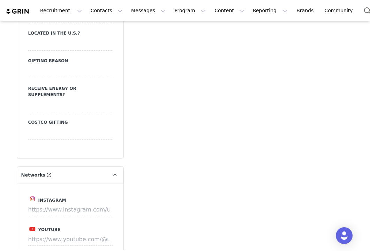
scroll to position [533, 0]
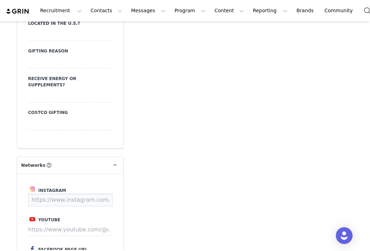
click at [70, 193] on input at bounding box center [70, 199] width 85 height 13
paste input "maribelroldan"
click at [70, 193] on input "https://www.instagram.com/maribelroldan" at bounding box center [57, 199] width 59 height 13
type input "https://www.instagram.com/maribelroldan"
click at [97, 193] on button "Save" at bounding box center [99, 199] width 25 height 13
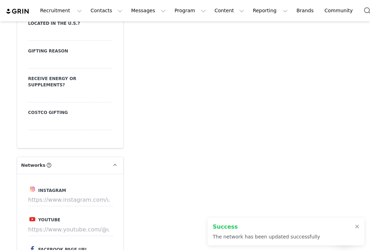
type input "https://www.instagram.com/maribelroldan"
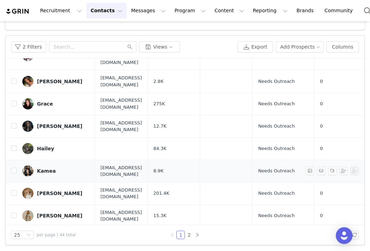
scroll to position [348, 0]
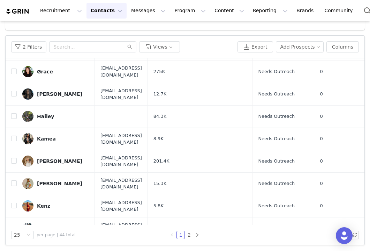
click at [369, 50] on div "Total Prospects 7378 Emails Sent 6976 Opens 8047 Clicks 1745 Replies 894 Filter…" at bounding box center [185, 118] width 370 height 264
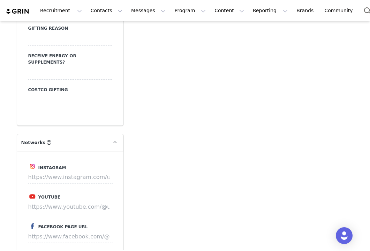
scroll to position [561, 0]
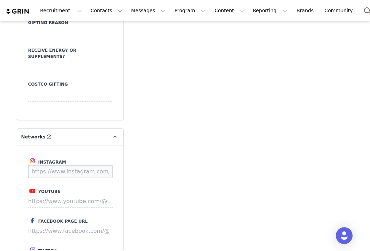
click at [58, 165] on input at bounding box center [70, 171] width 85 height 13
paste input "[URL][DOMAIN_NAME][DOMAIN_NAME]"
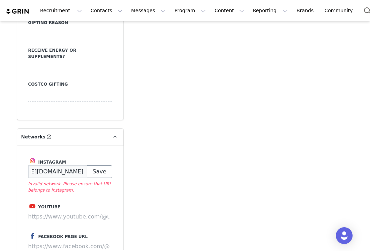
type input "[URL][DOMAIN_NAME][DOMAIN_NAME]"
click at [96, 165] on button "Save" at bounding box center [99, 171] width 25 height 13
click at [138, 187] on div "Add Note Send Email Tasks System Font 12pt To open the popup, press Shift+Enter…" at bounding box center [243, 31] width 230 height 1085
